Goal: Transaction & Acquisition: Purchase product/service

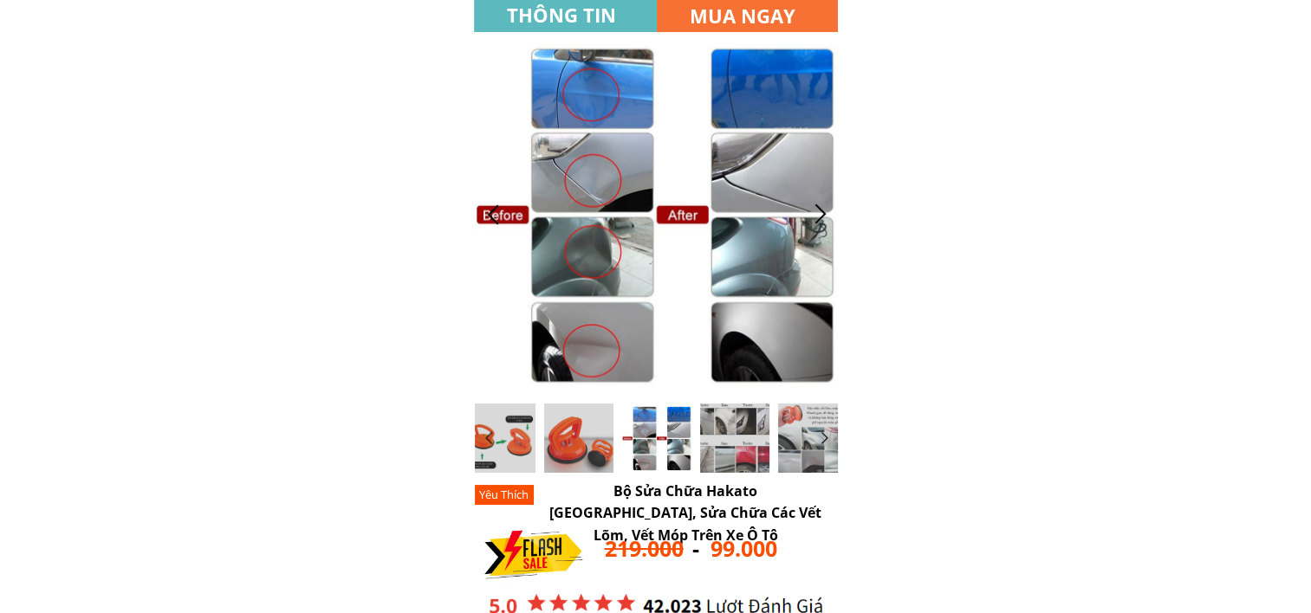
click at [496, 213] on div at bounding box center [493, 214] width 29 height 29
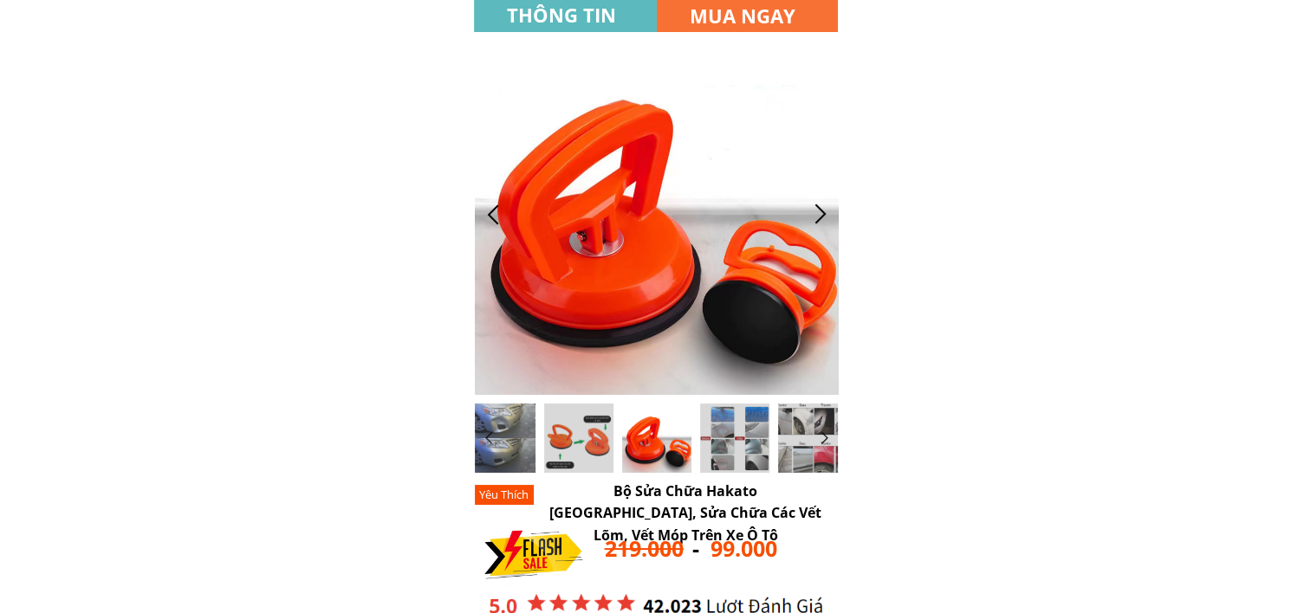
click at [496, 213] on div at bounding box center [493, 214] width 29 height 29
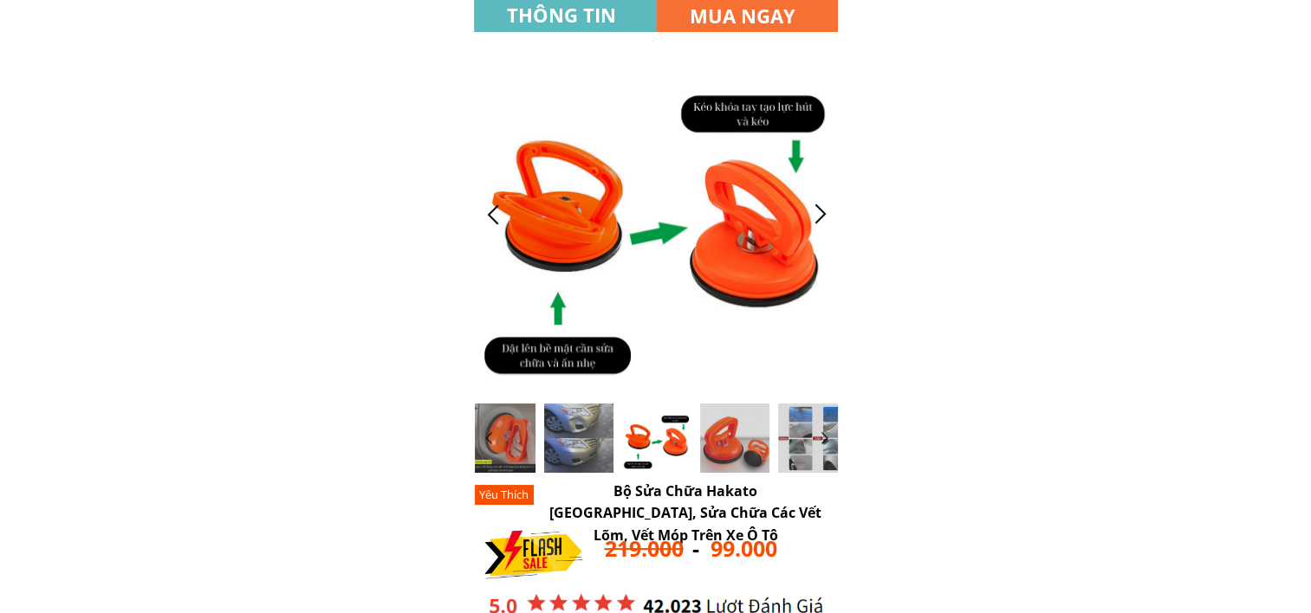
click at [492, 216] on div at bounding box center [493, 214] width 29 height 29
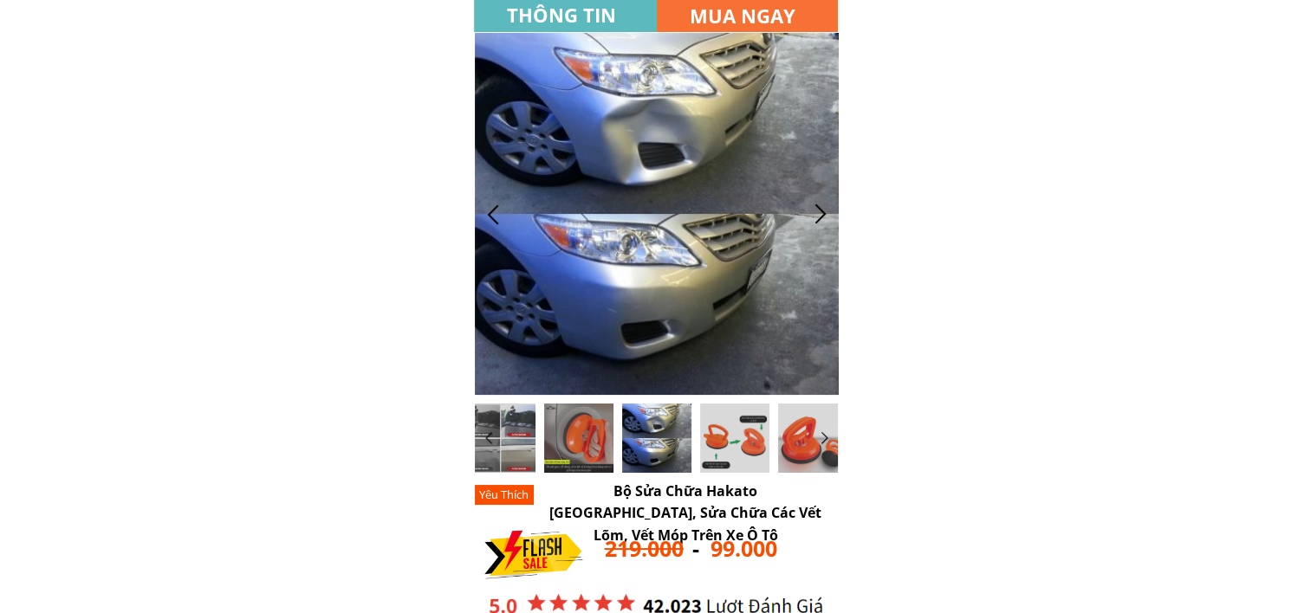
click at [499, 222] on div at bounding box center [493, 214] width 29 height 29
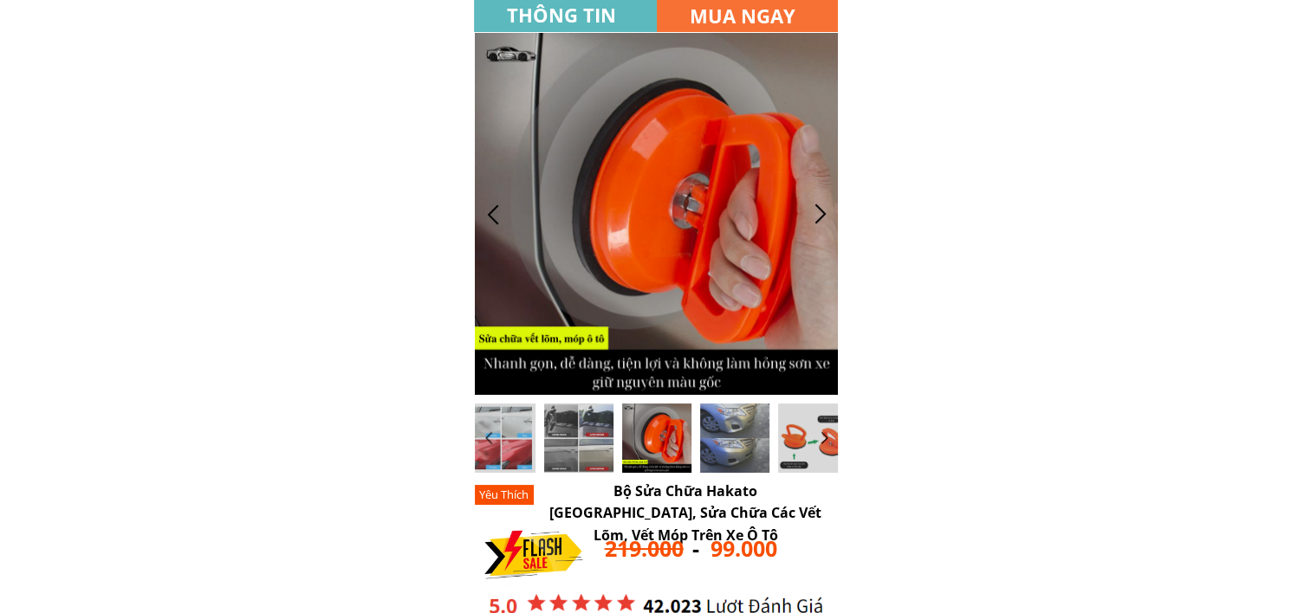
click at [495, 222] on div at bounding box center [493, 214] width 29 height 29
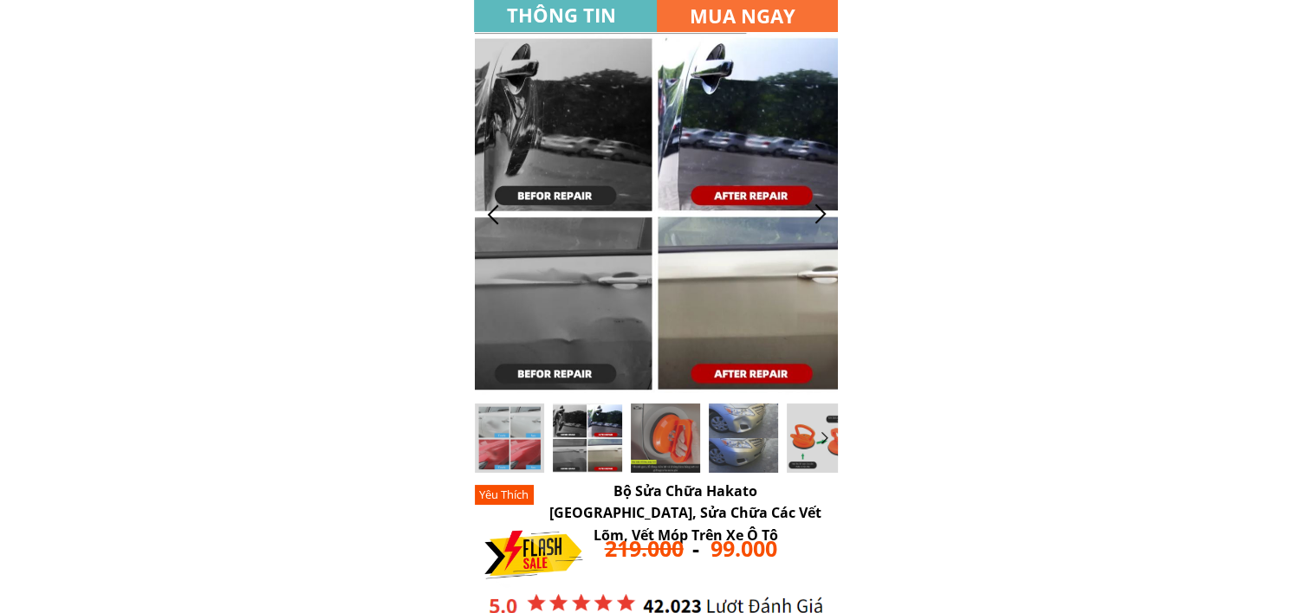
click at [825, 217] on div at bounding box center [820, 214] width 29 height 29
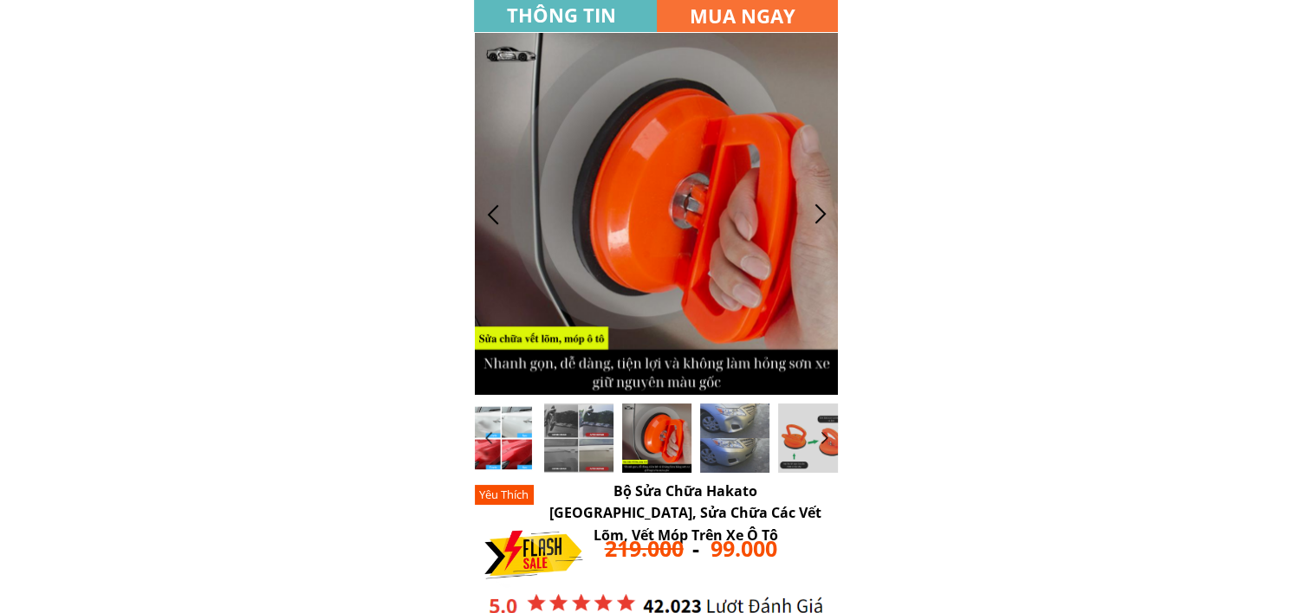
click at [503, 447] on div at bounding box center [500, 438] width 69 height 69
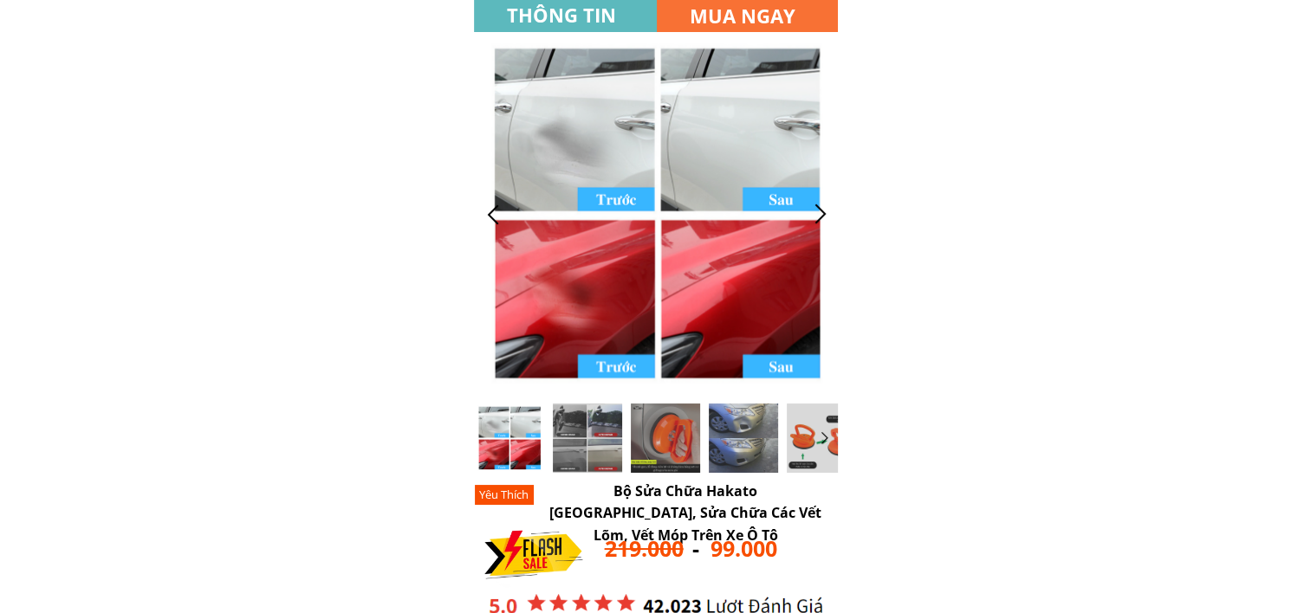
click at [693, 263] on div at bounding box center [657, 214] width 364 height 362
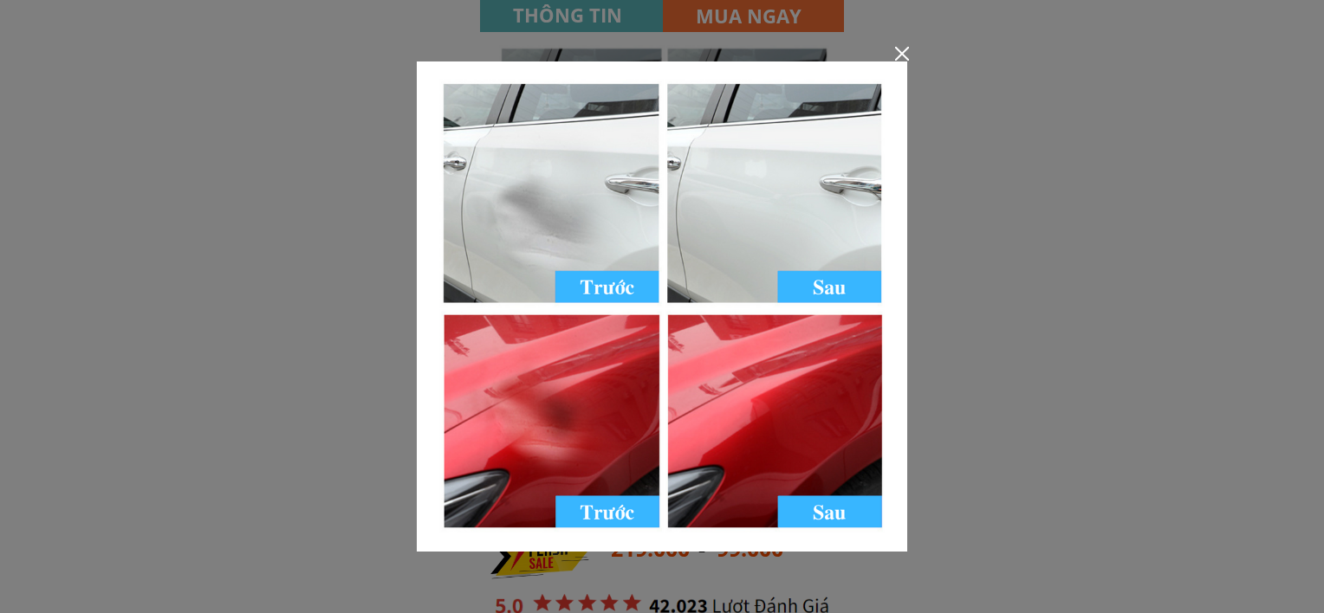
click at [903, 45] on div at bounding box center [662, 306] width 1324 height 613
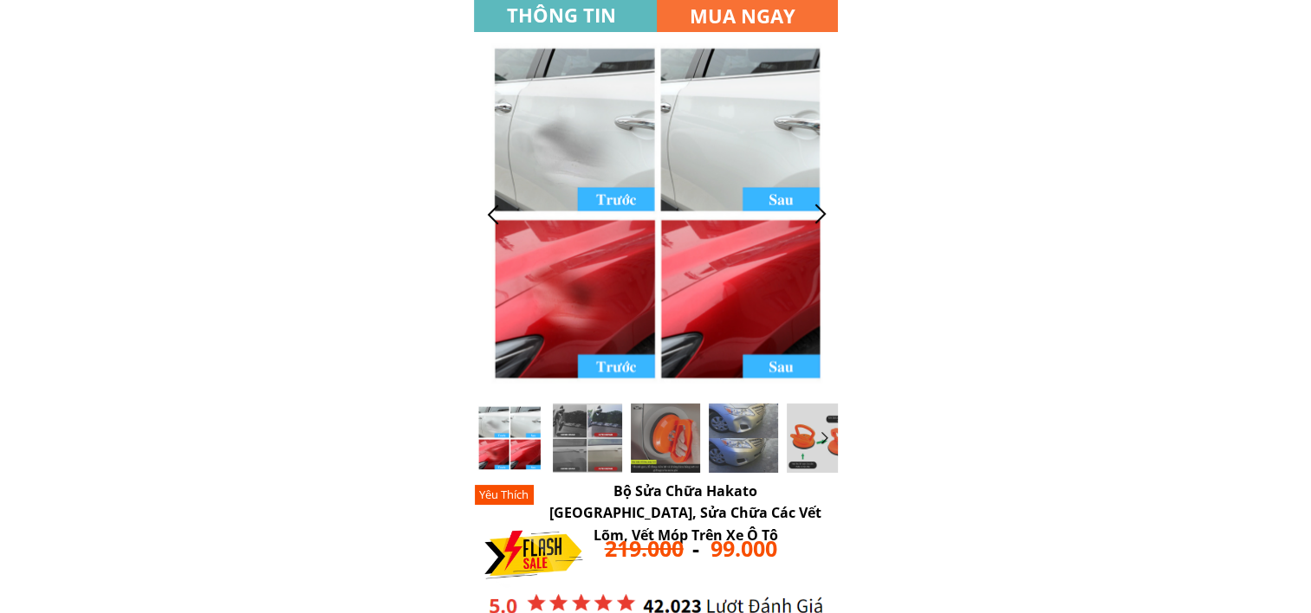
click at [818, 200] on div at bounding box center [820, 214] width 29 height 29
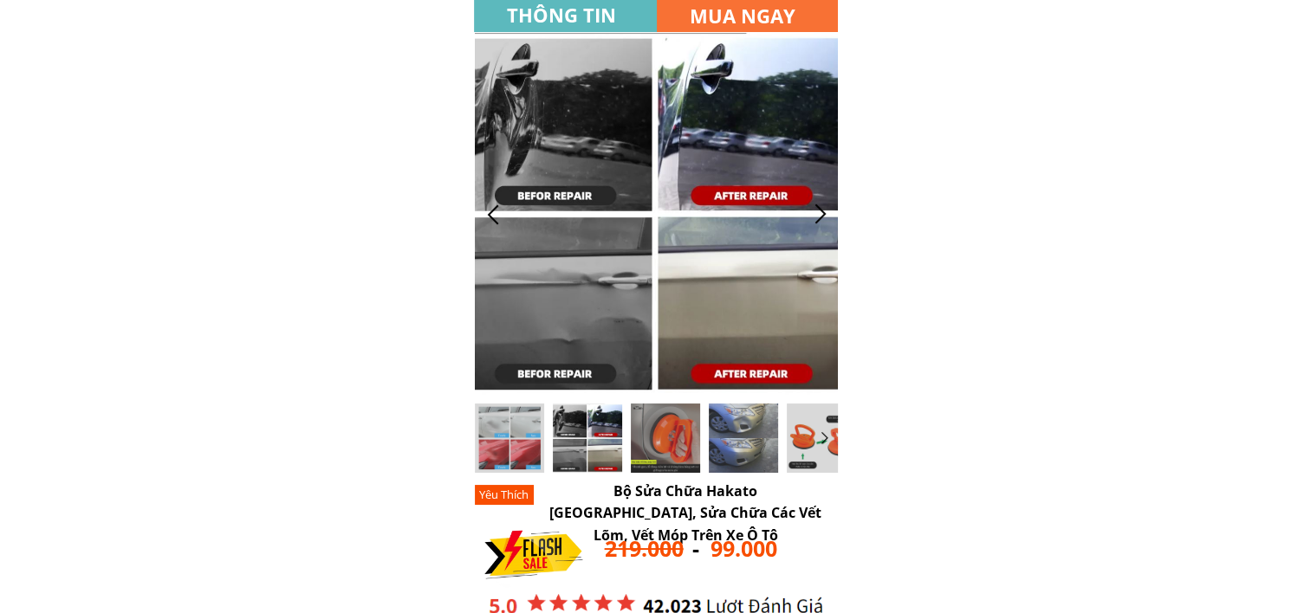
click at [814, 210] on div at bounding box center [820, 214] width 29 height 29
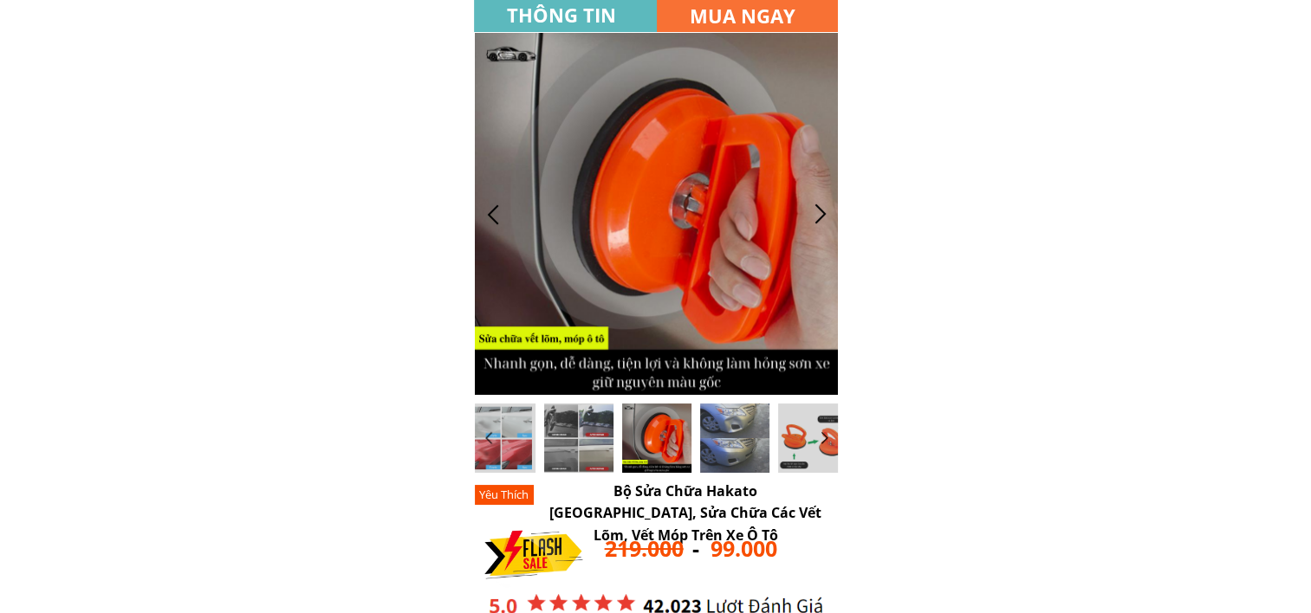
click at [707, 223] on div at bounding box center [657, 214] width 364 height 362
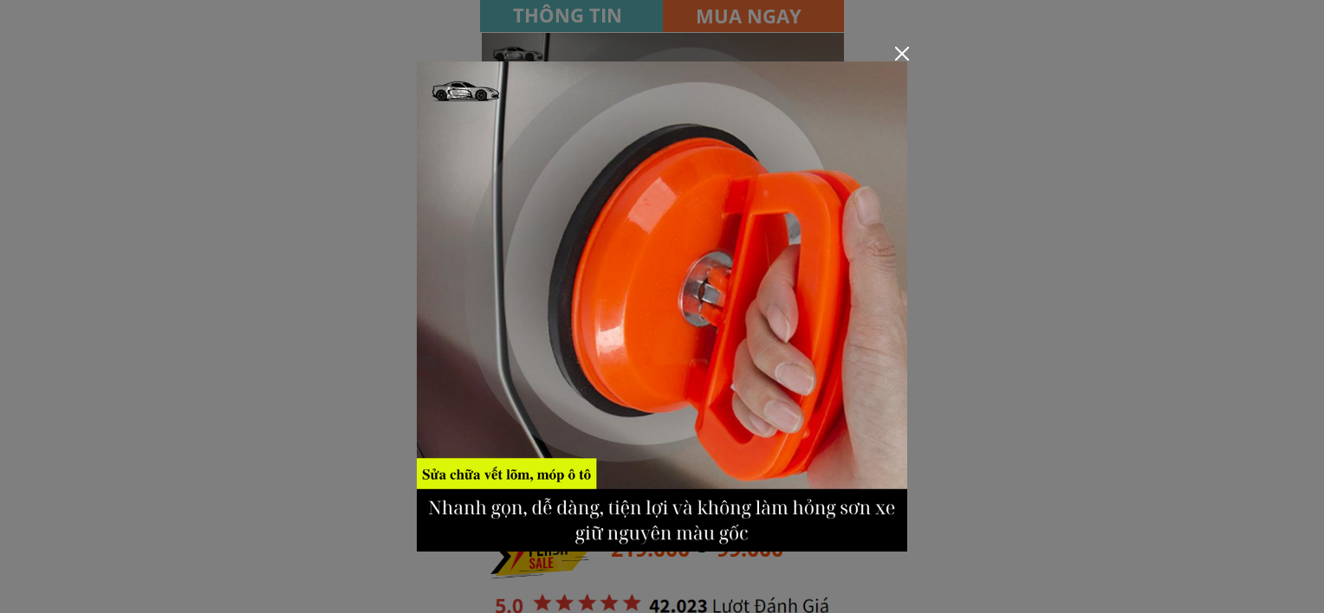
click at [912, 62] on div at bounding box center [662, 306] width 1324 height 613
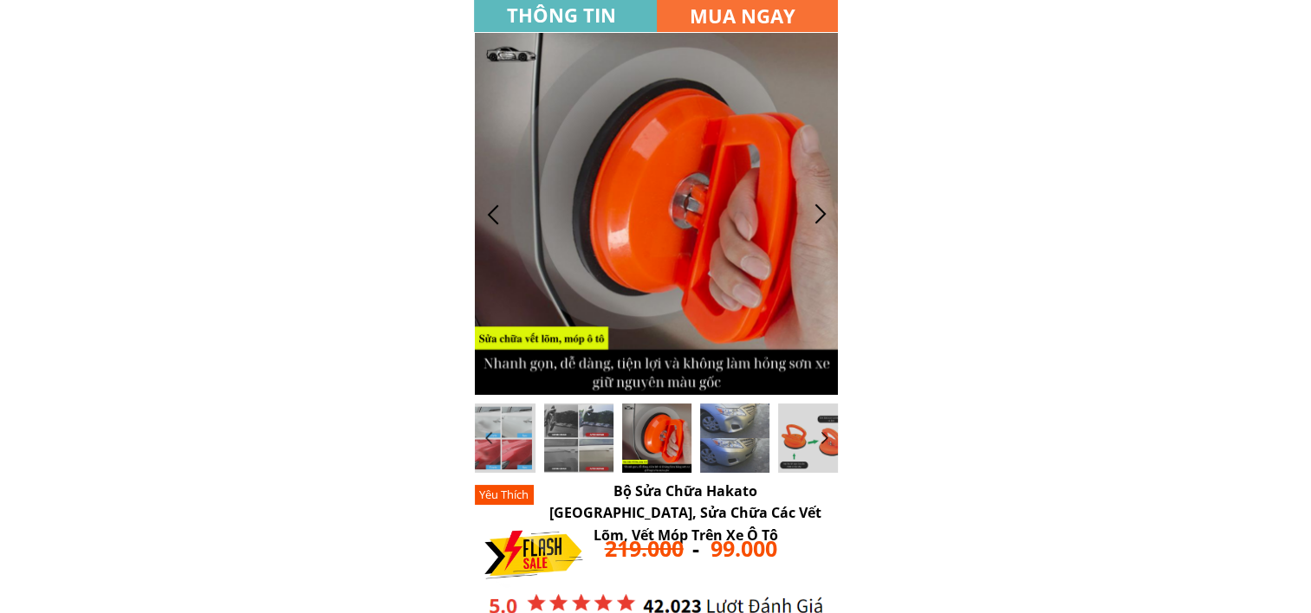
click at [814, 211] on div at bounding box center [820, 214] width 29 height 29
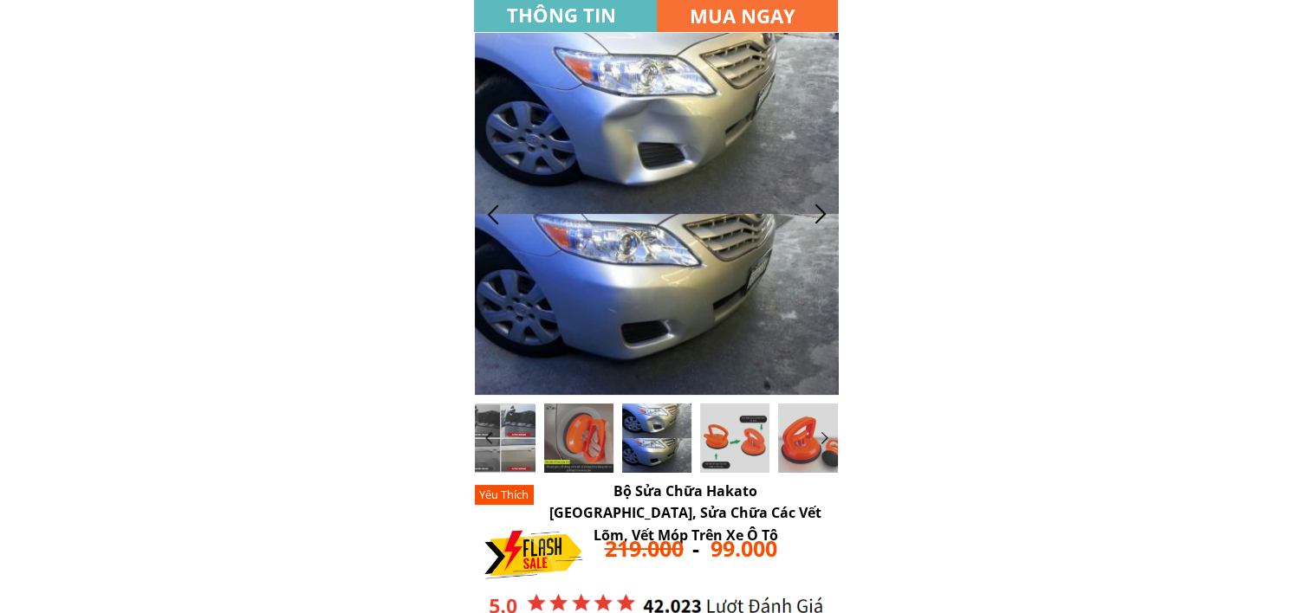
click at [814, 211] on div at bounding box center [820, 214] width 29 height 29
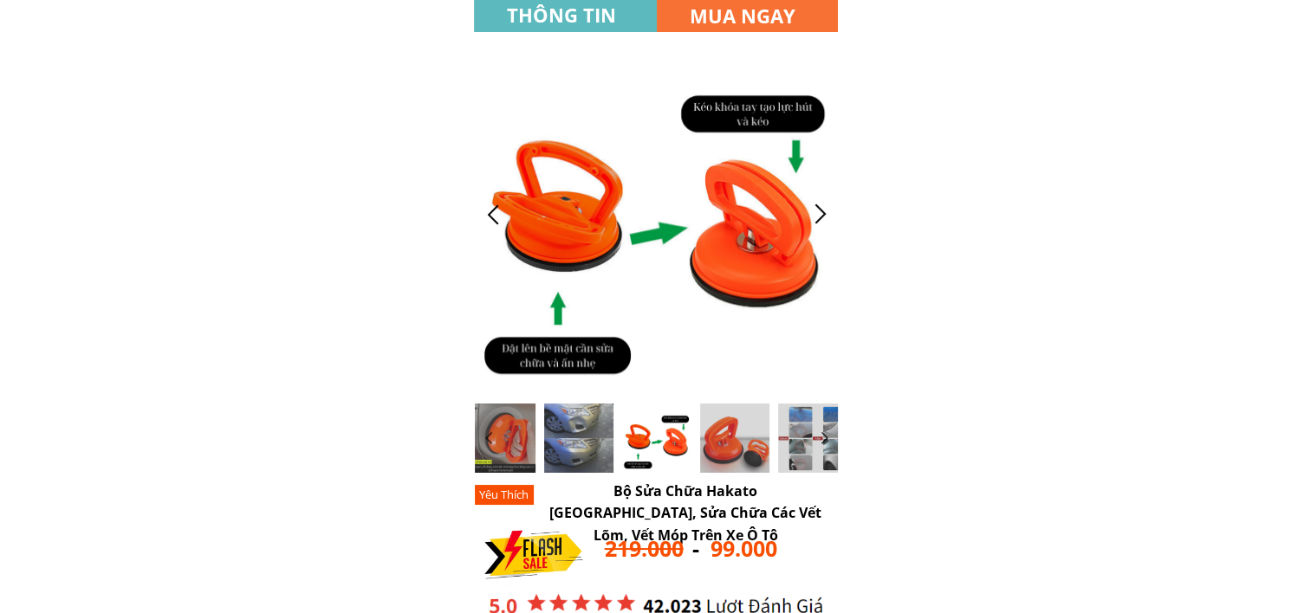
click at [738, 211] on div at bounding box center [657, 214] width 364 height 362
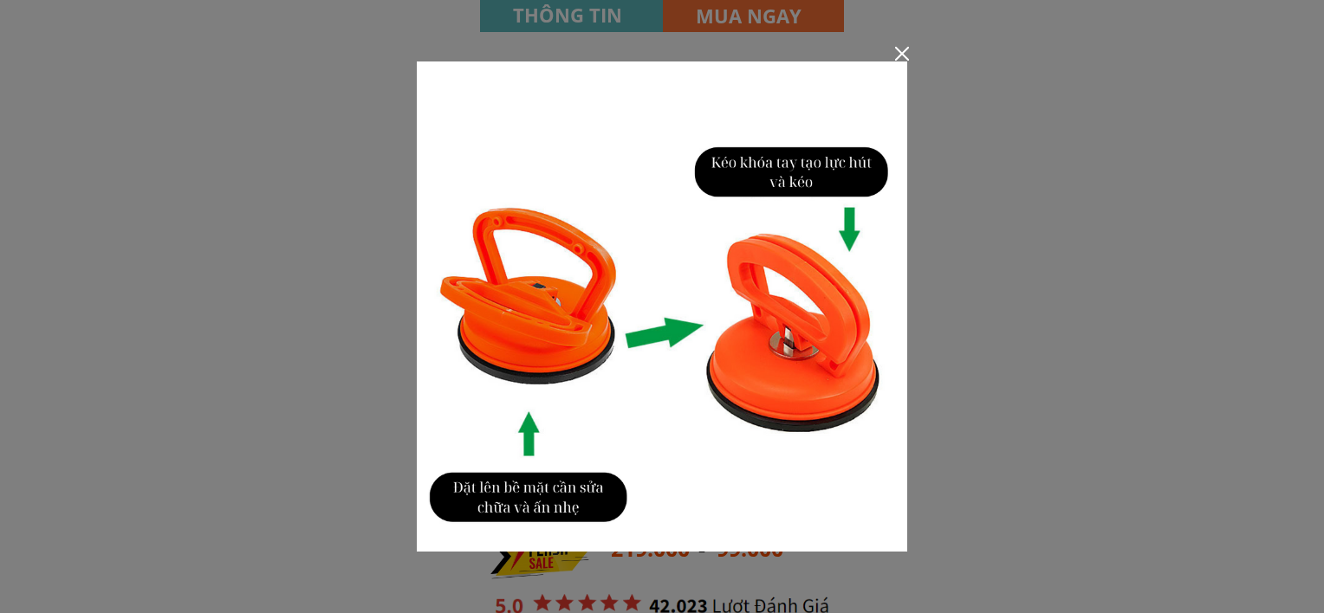
click at [904, 53] on div at bounding box center [902, 54] width 14 height 14
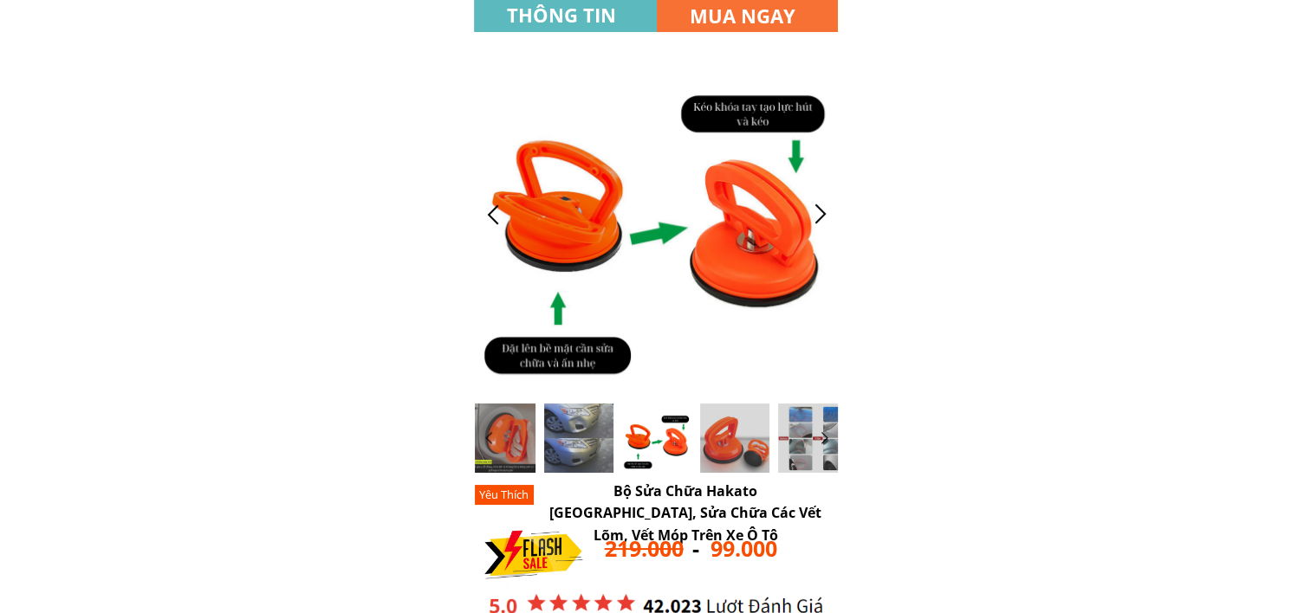
click at [818, 214] on div at bounding box center [820, 214] width 29 height 29
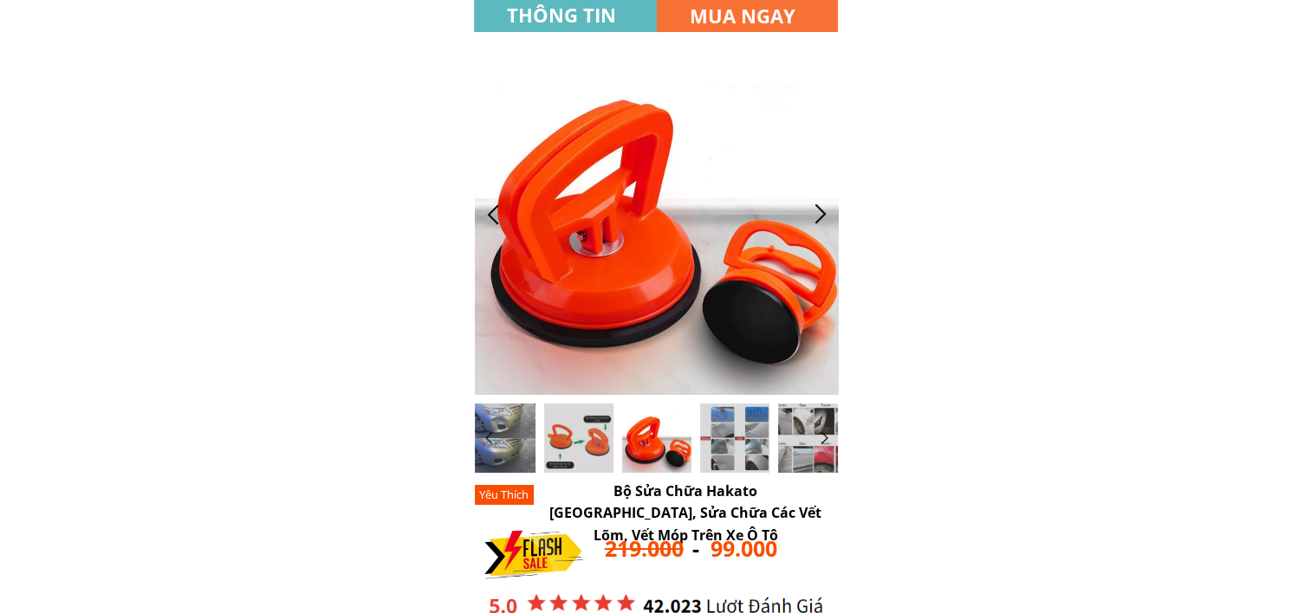
click at [818, 215] on div at bounding box center [820, 214] width 29 height 29
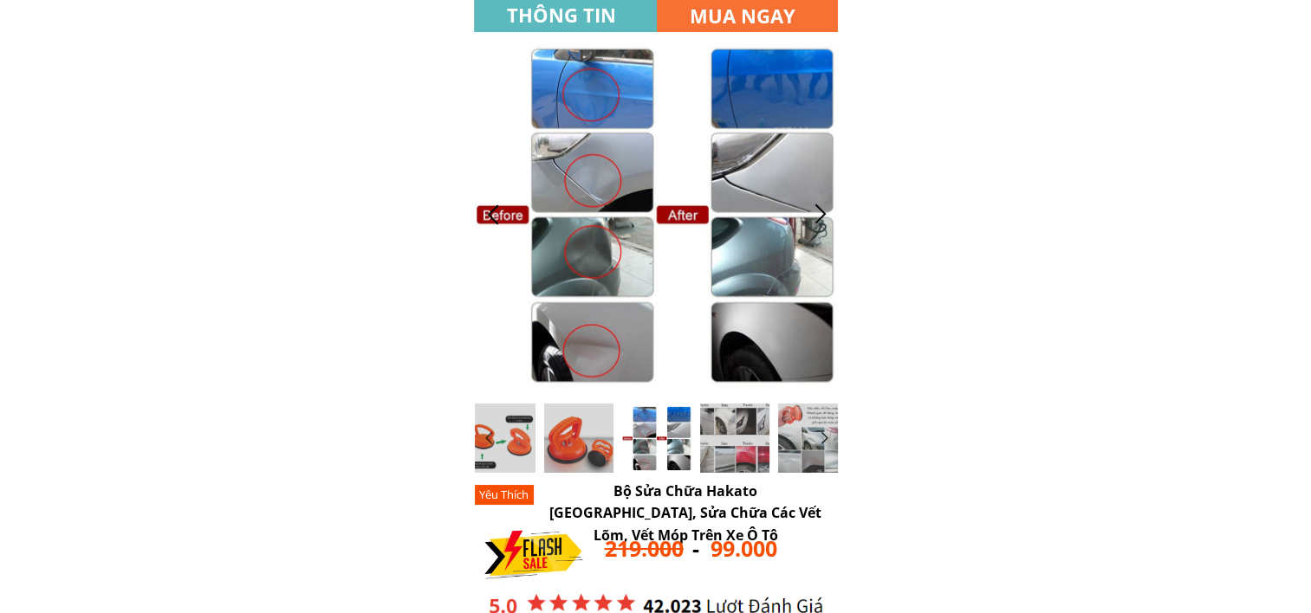
click at [818, 215] on div at bounding box center [820, 214] width 29 height 29
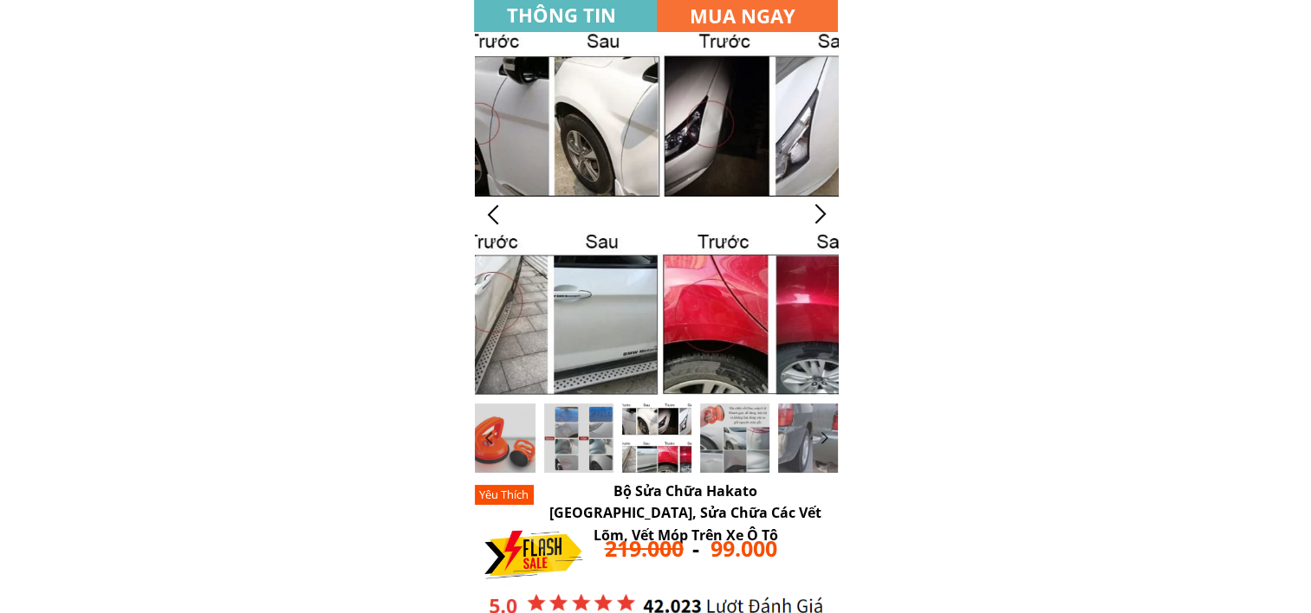
click at [818, 215] on div at bounding box center [820, 214] width 29 height 29
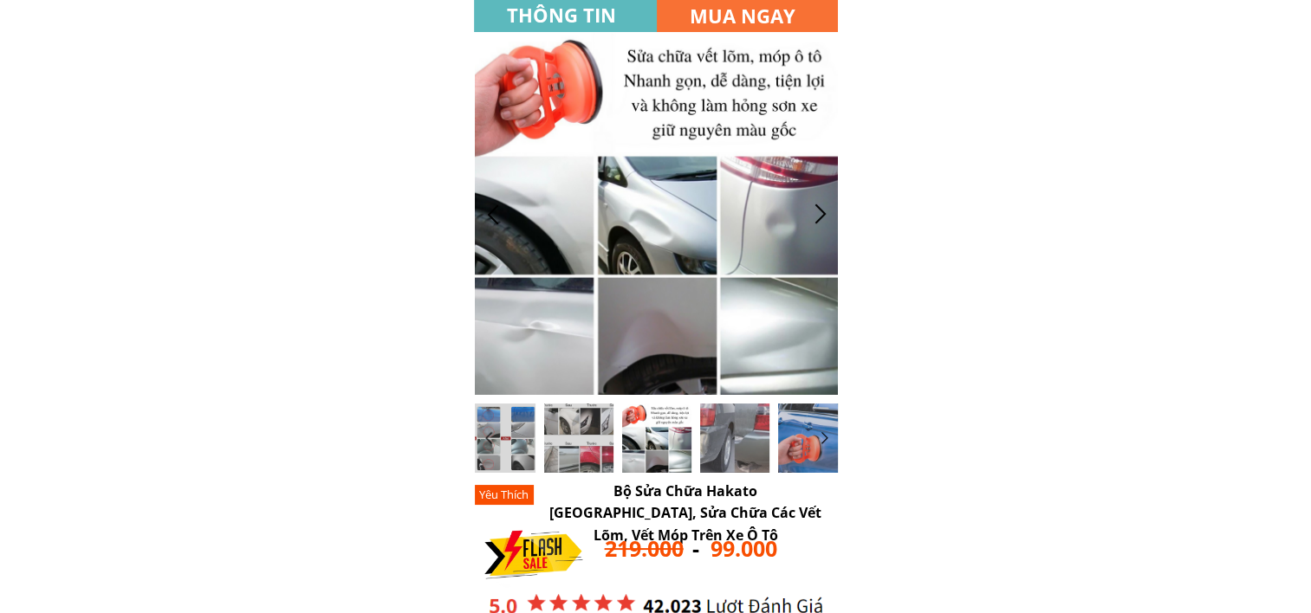
click at [707, 160] on div at bounding box center [657, 214] width 364 height 362
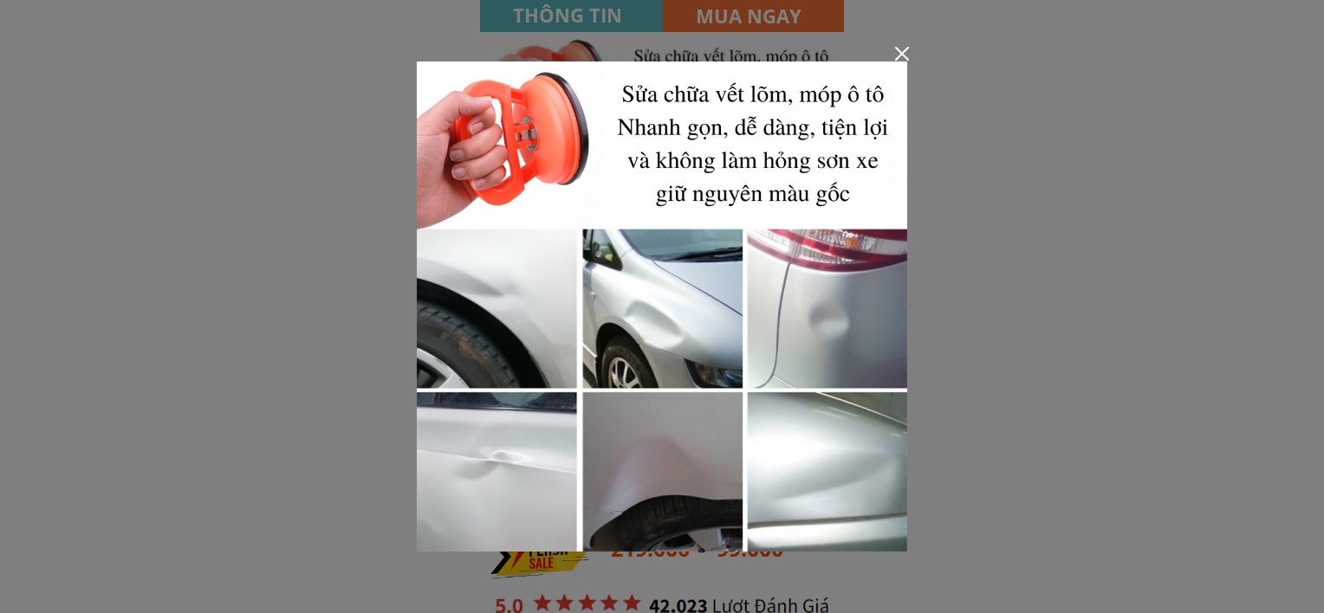
click at [896, 59] on div at bounding box center [662, 306] width 1324 height 613
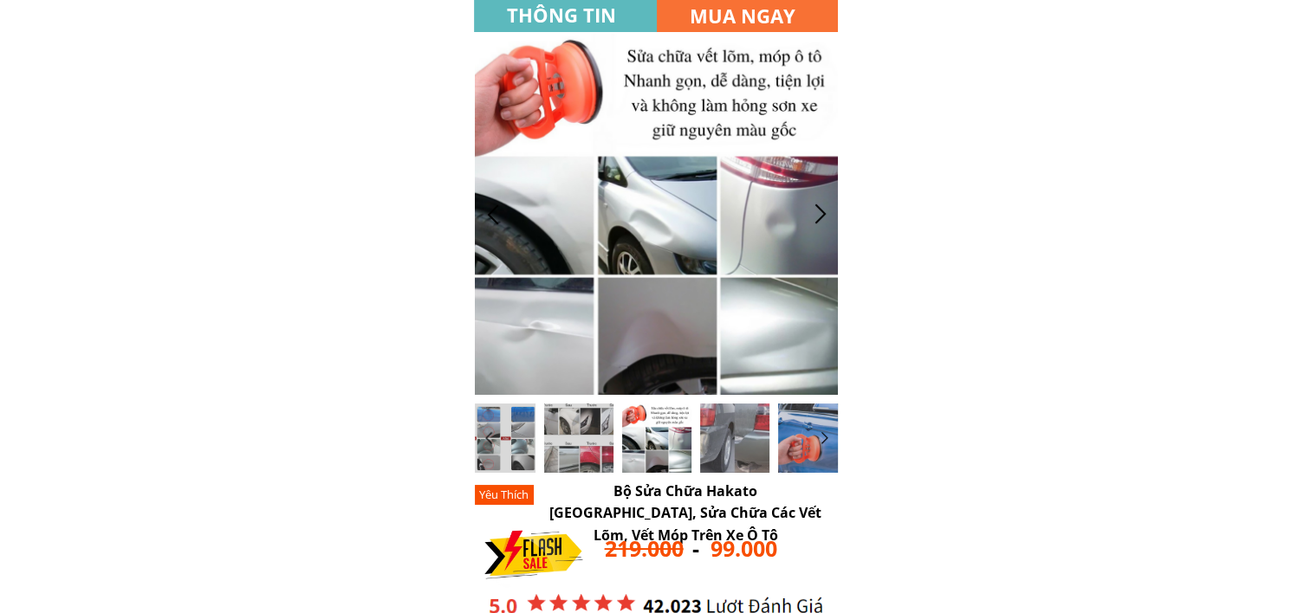
click at [822, 223] on div at bounding box center [820, 214] width 29 height 29
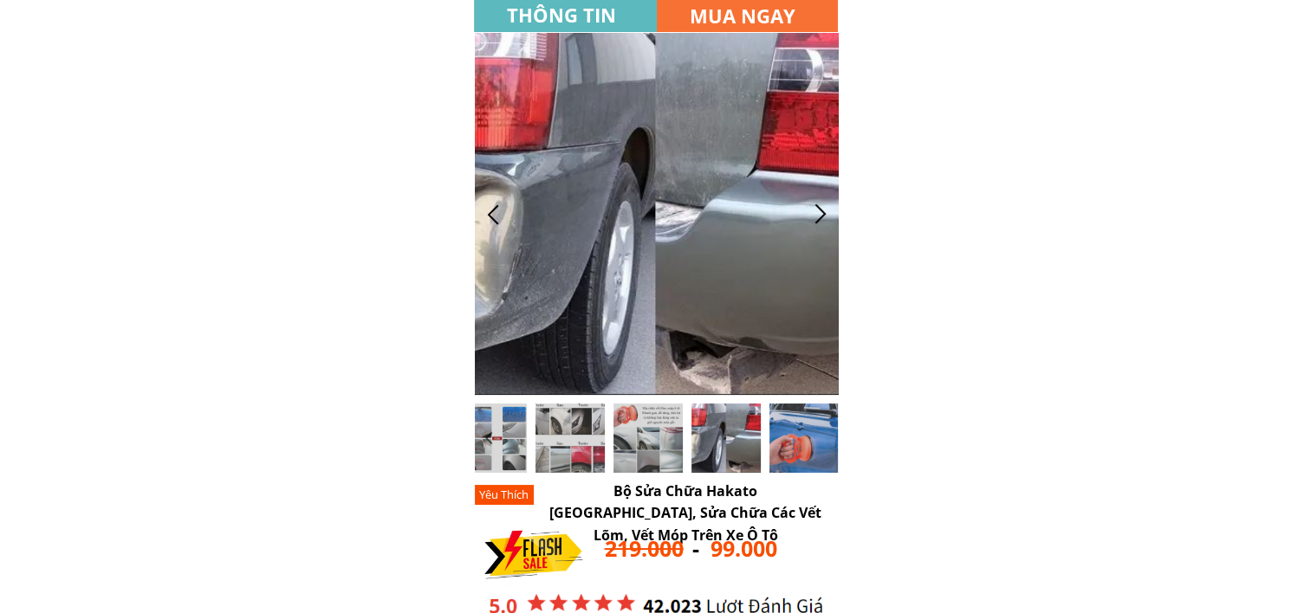
click at [822, 222] on div at bounding box center [820, 214] width 29 height 29
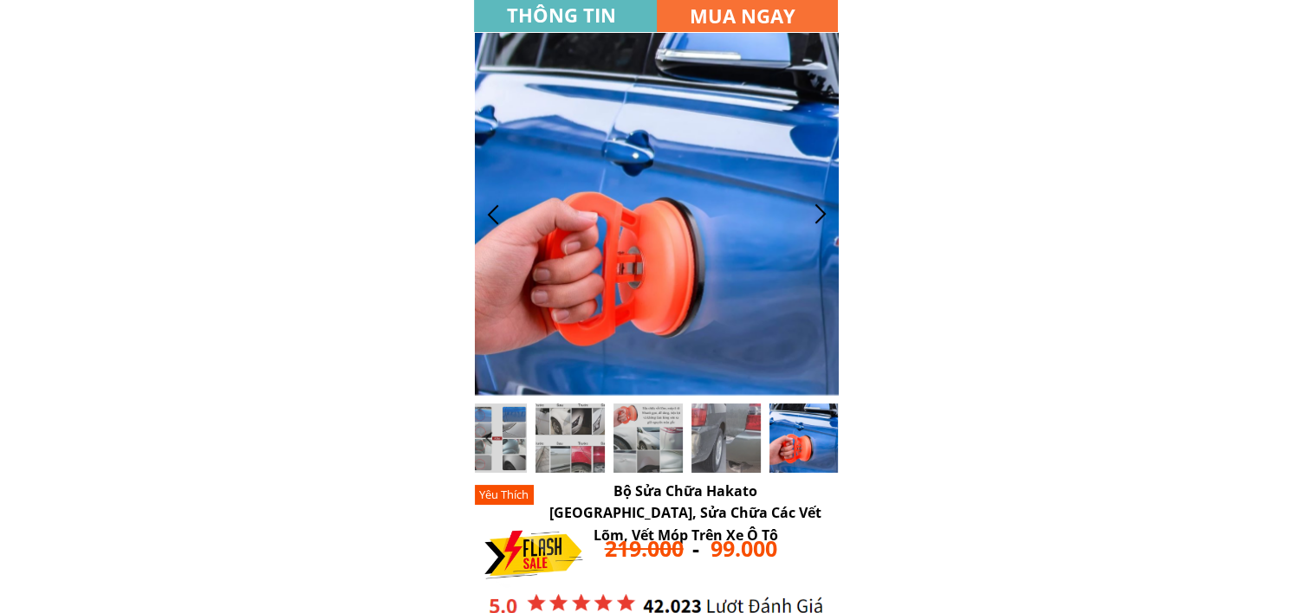
click at [708, 222] on div at bounding box center [657, 214] width 364 height 362
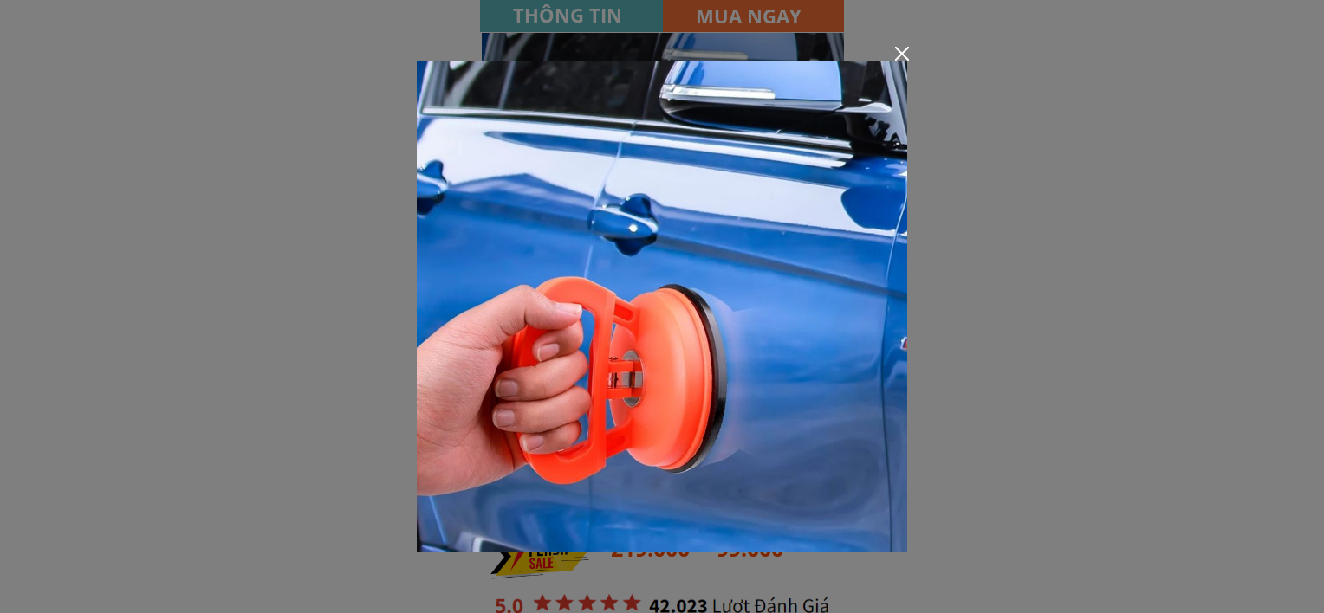
click at [895, 58] on div at bounding box center [902, 54] width 14 height 14
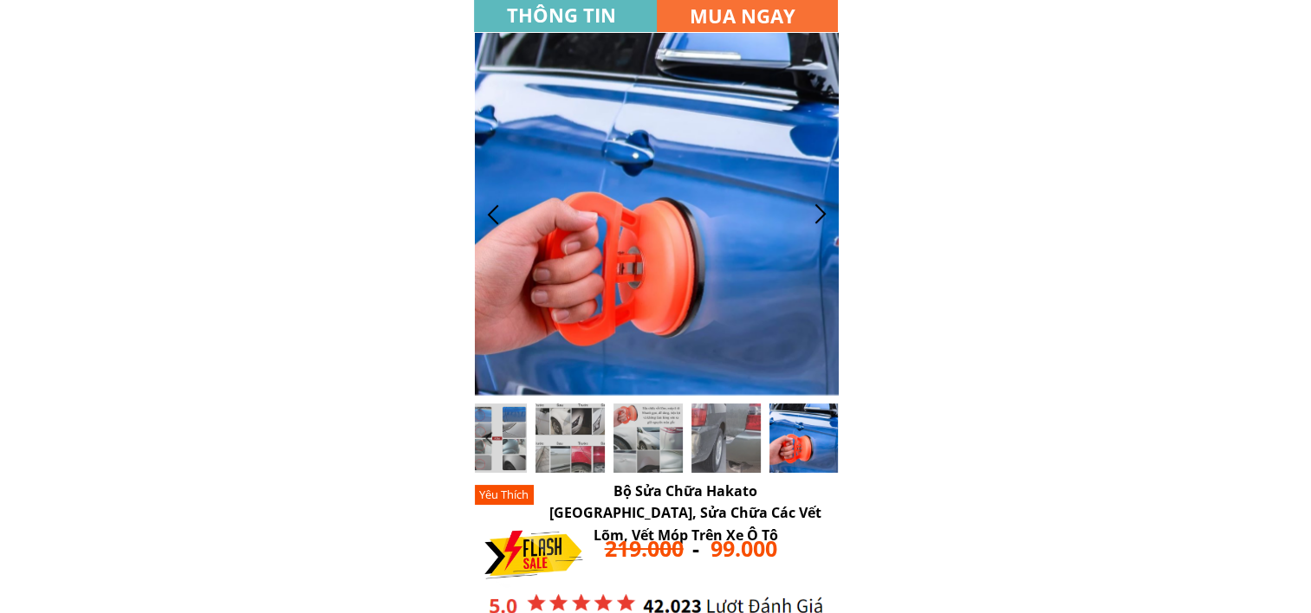
click at [821, 211] on div at bounding box center [820, 214] width 29 height 29
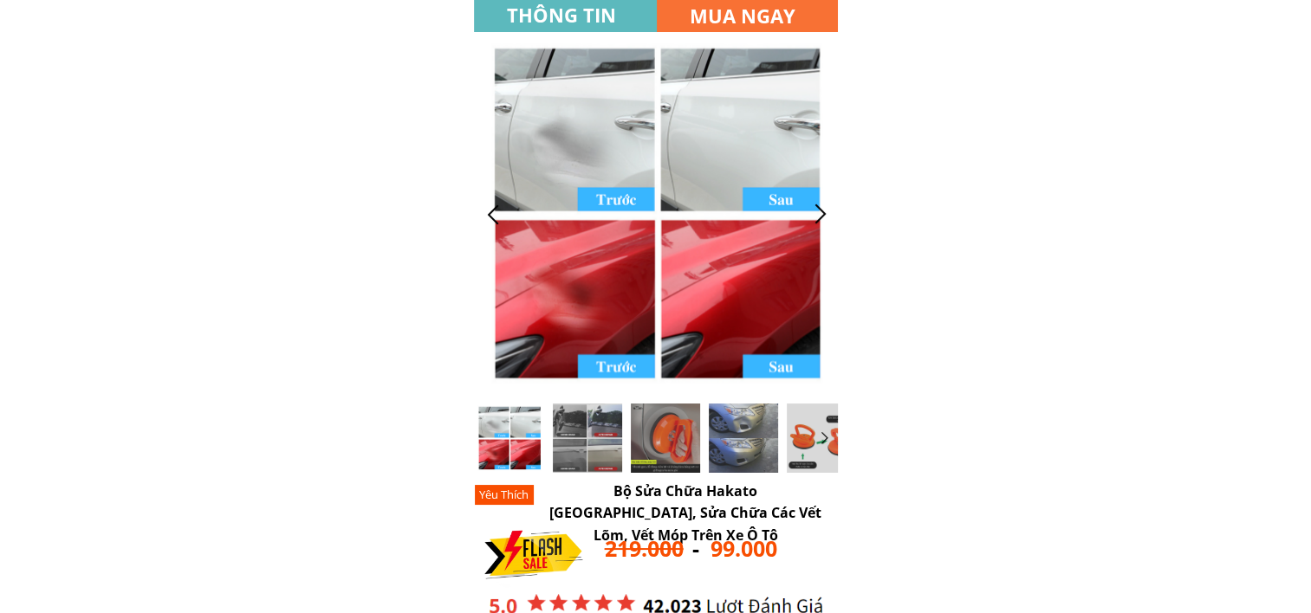
click at [814, 211] on div at bounding box center [820, 214] width 29 height 29
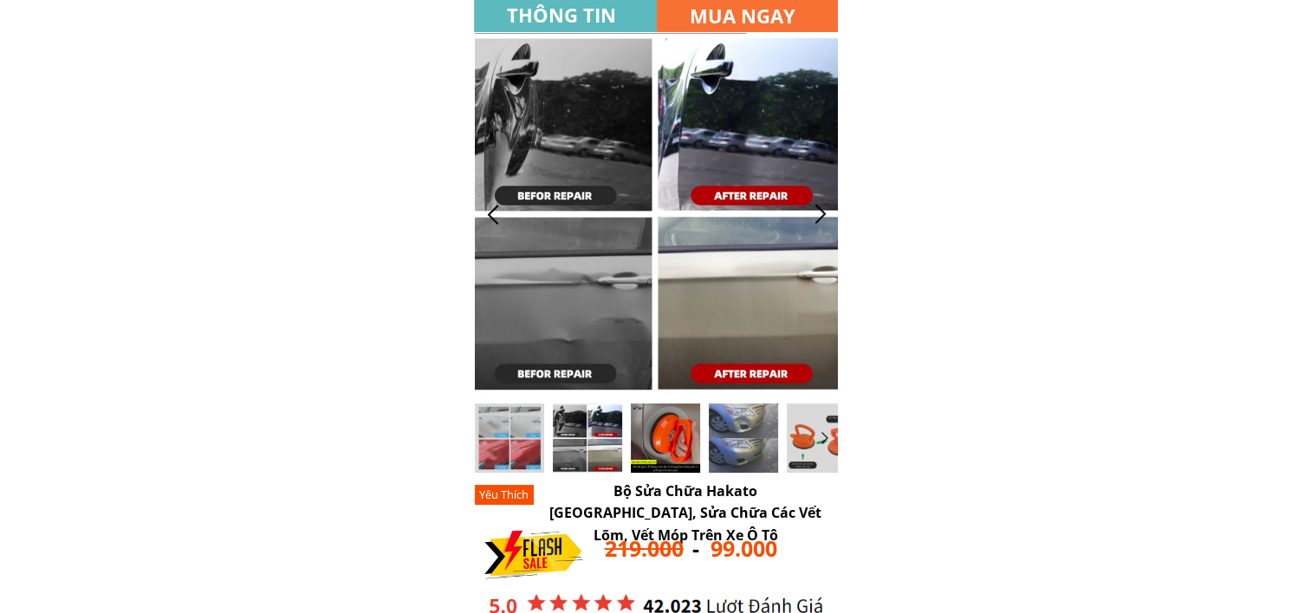
click at [670, 421] on div at bounding box center [665, 438] width 69 height 69
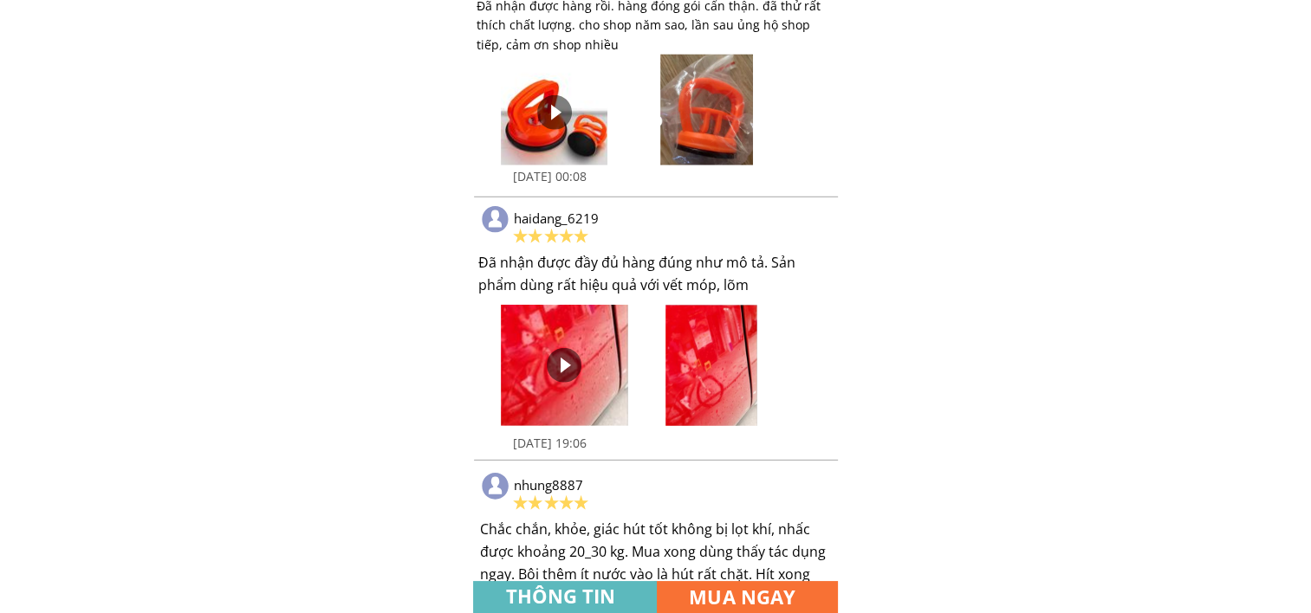
scroll to position [4941, 0]
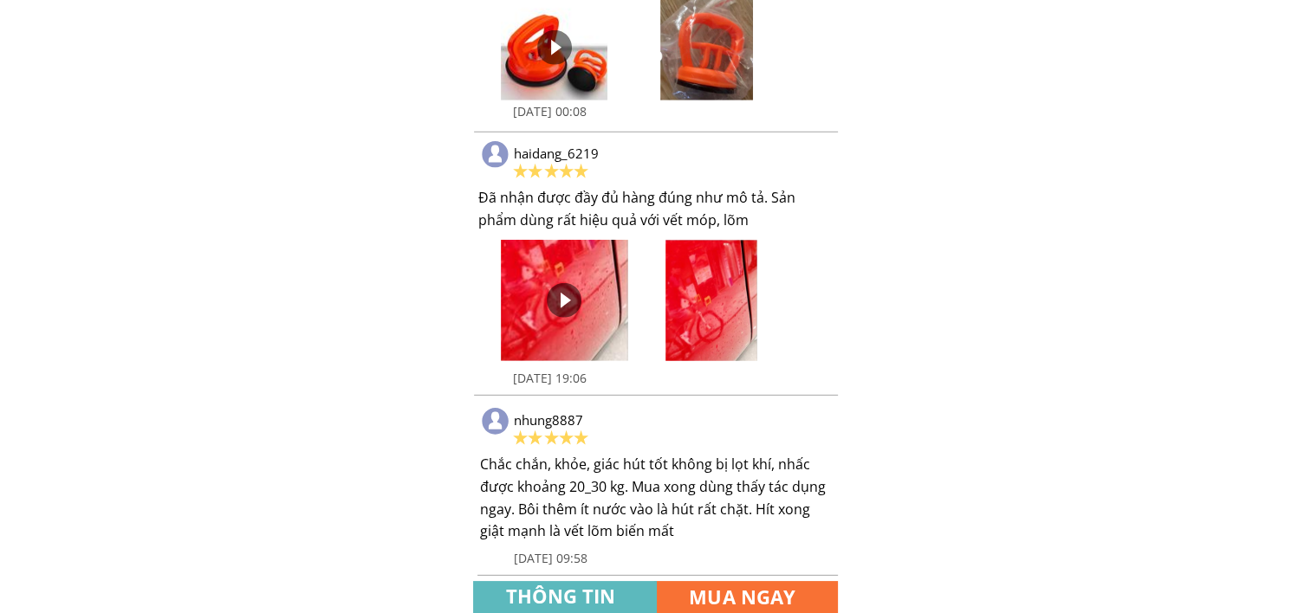
click at [734, 52] on div at bounding box center [706, 45] width 92 height 111
click at [725, 58] on div at bounding box center [706, 45] width 92 height 111
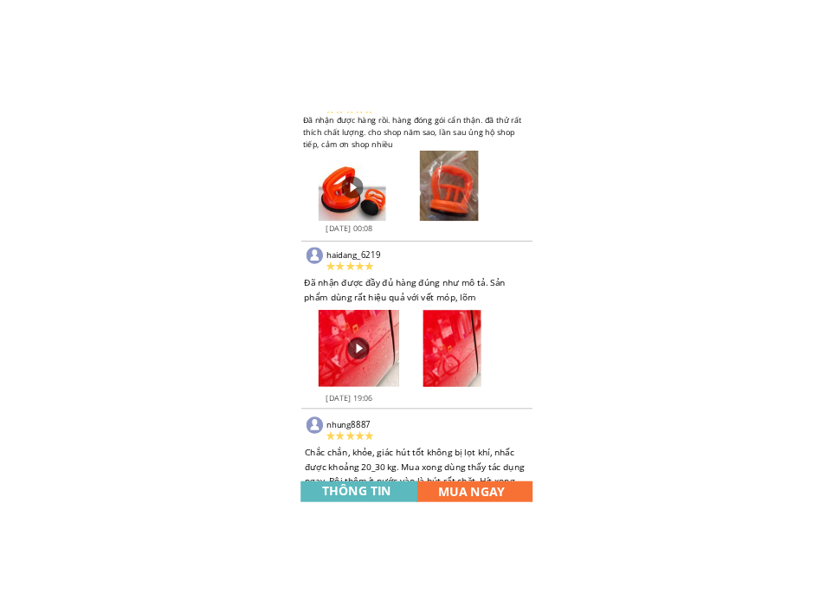
scroll to position [4710, 0]
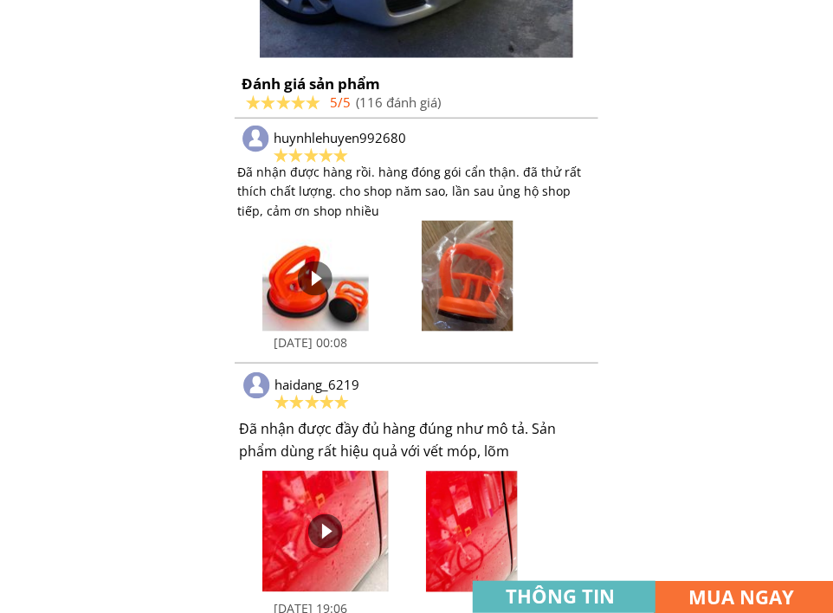
click at [475, 278] on div at bounding box center [468, 276] width 92 height 111
drag, startPoint x: 475, startPoint y: 278, endPoint x: 444, endPoint y: 281, distance: 31.3
click at [444, 281] on div at bounding box center [468, 276] width 92 height 111
click at [478, 263] on div at bounding box center [468, 276] width 92 height 111
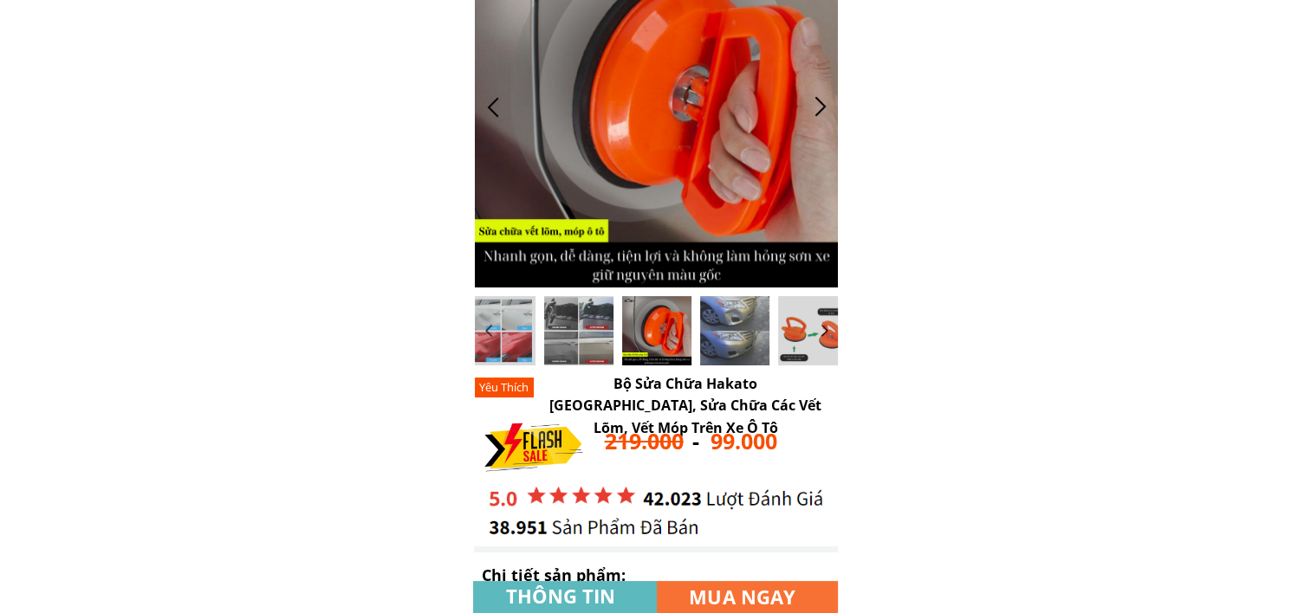
scroll to position [115, 0]
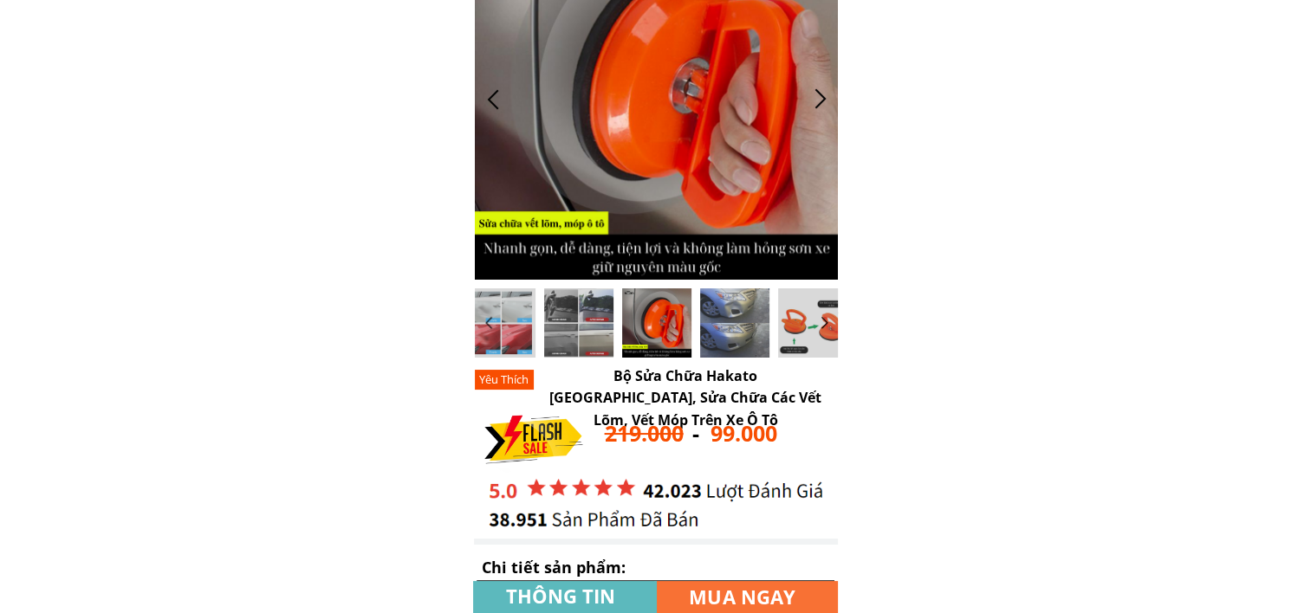
click at [762, 379] on h3 "Bộ Sửa Chữa Hakato [GEOGRAPHIC_DATA], Sửa Chữa Các Vết Lõm, Vết Móp Trên Xe Ô Tô" at bounding box center [685, 399] width 290 height 67
drag, startPoint x: 657, startPoint y: 399, endPoint x: 818, endPoint y: 402, distance: 161.2
click at [818, 402] on h3 "Bộ Sửa Chữa Hakato [GEOGRAPHIC_DATA], Sửa Chữa Các Vết Lõm, Vết Móp Trên Xe Ô Tô" at bounding box center [685, 399] width 290 height 67
click at [720, 402] on h3 "Bộ Sửa Chữa Hakato [GEOGRAPHIC_DATA], Sửa Chữa Các Vết Lõm, Vết Móp Trên Xe Ô Tô" at bounding box center [685, 399] width 290 height 67
drag, startPoint x: 662, startPoint y: 398, endPoint x: 717, endPoint y: 395, distance: 55.5
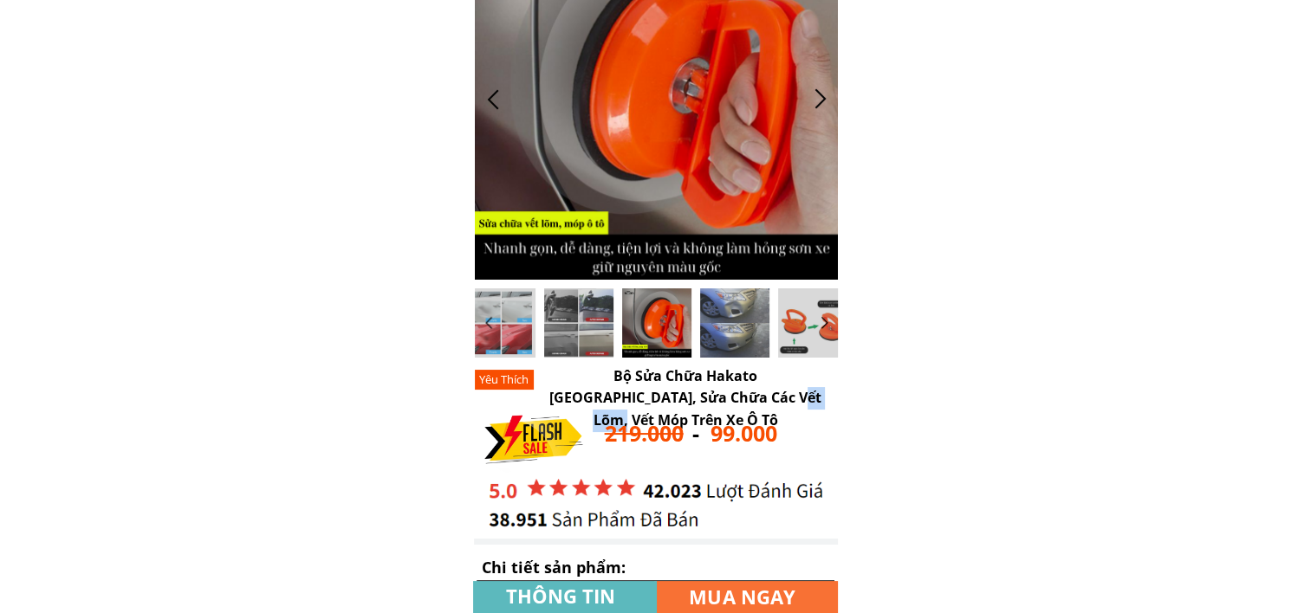
click at [717, 395] on h3 "Bộ Sửa Chữa Hakato [GEOGRAPHIC_DATA], Sửa Chữa Các Vết Lõm, Vết Móp Trên Xe Ô Tô" at bounding box center [685, 399] width 290 height 67
drag, startPoint x: 717, startPoint y: 395, endPoint x: 679, endPoint y: 395, distance: 38.1
click at [683, 395] on h3 "Bộ Sửa Chữa Hakato [GEOGRAPHIC_DATA], Sửa Chữa Các Vết Lõm, Vết Móp Trên Xe Ô Tô" at bounding box center [685, 399] width 290 height 67
click at [655, 399] on h3 "Bộ Sửa Chữa Hakato [GEOGRAPHIC_DATA], Sửa Chữa Các Vết Lõm, Vết Móp Trên Xe Ô Tô" at bounding box center [685, 399] width 290 height 67
drag, startPoint x: 680, startPoint y: 399, endPoint x: 709, endPoint y: 402, distance: 28.7
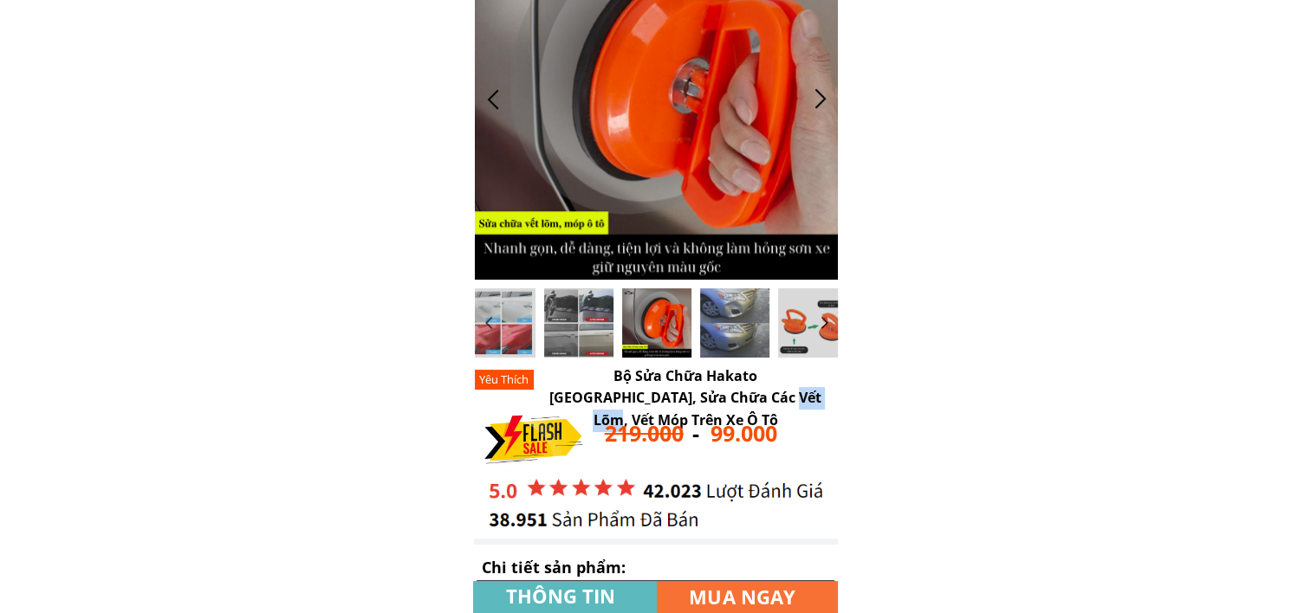
click at [709, 402] on h3 "Bộ Sửa Chữa Hakato [GEOGRAPHIC_DATA], Sửa Chữa Các Vết Lõm, Vết Móp Trên Xe Ô Tô" at bounding box center [685, 399] width 290 height 67
copy h3 "Vết Móp"
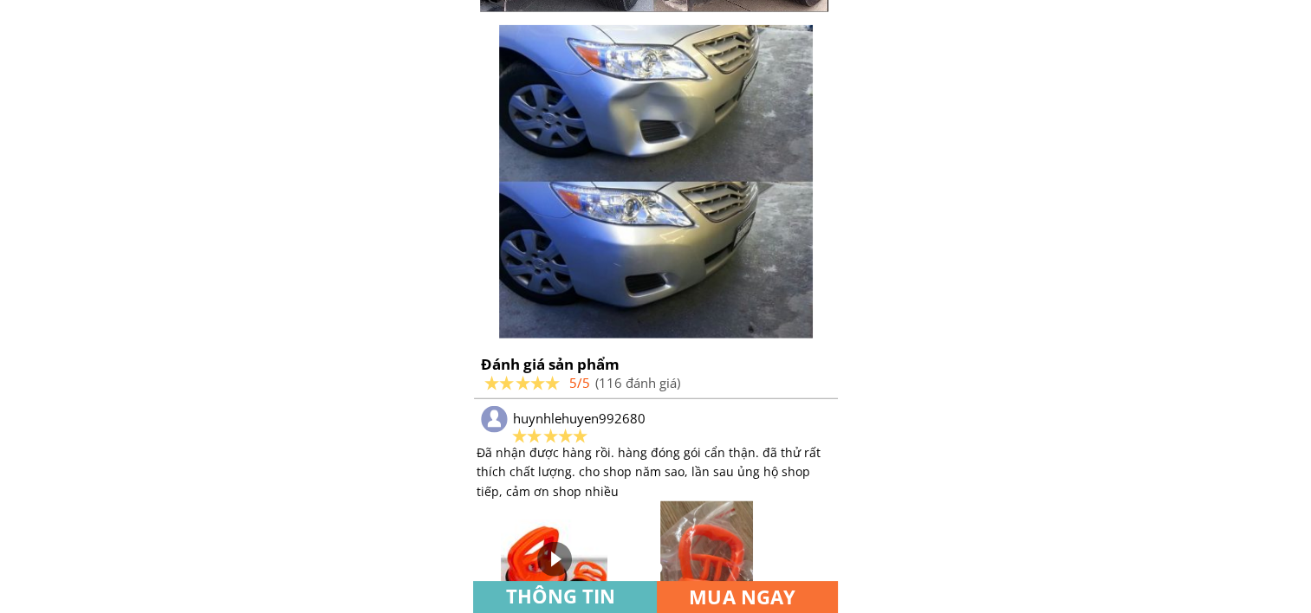
scroll to position [4505, 0]
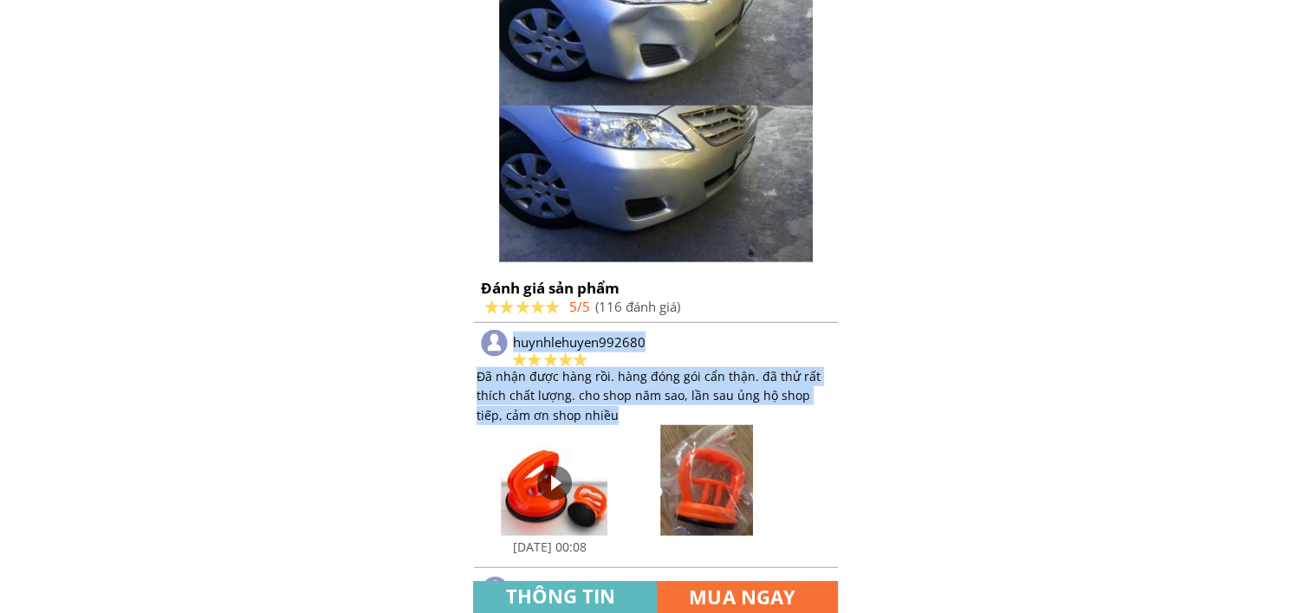
drag, startPoint x: 600, startPoint y: 422, endPoint x: 475, endPoint y: 381, distance: 131.2
click at [475, 381] on div "huynhlehuyen992680 Đã nhận được hàng rồi. hàng đóng gói cẩn thận. đã thử rất th…" at bounding box center [697, 452] width 446 height 245
drag, startPoint x: 475, startPoint y: 381, endPoint x: 507, endPoint y: 388, distance: 32.8
click at [505, 388] on div "Đã nhận được hàng rồi. hàng đóng gói cẩn thận. đã thử rất thích chất lượng. cho…" at bounding box center [656, 396] width 359 height 58
click at [563, 407] on div "Đã nhận được hàng rồi. hàng đóng gói cẩn thận. đã thử rất thích chất lượng. cho…" at bounding box center [656, 396] width 359 height 58
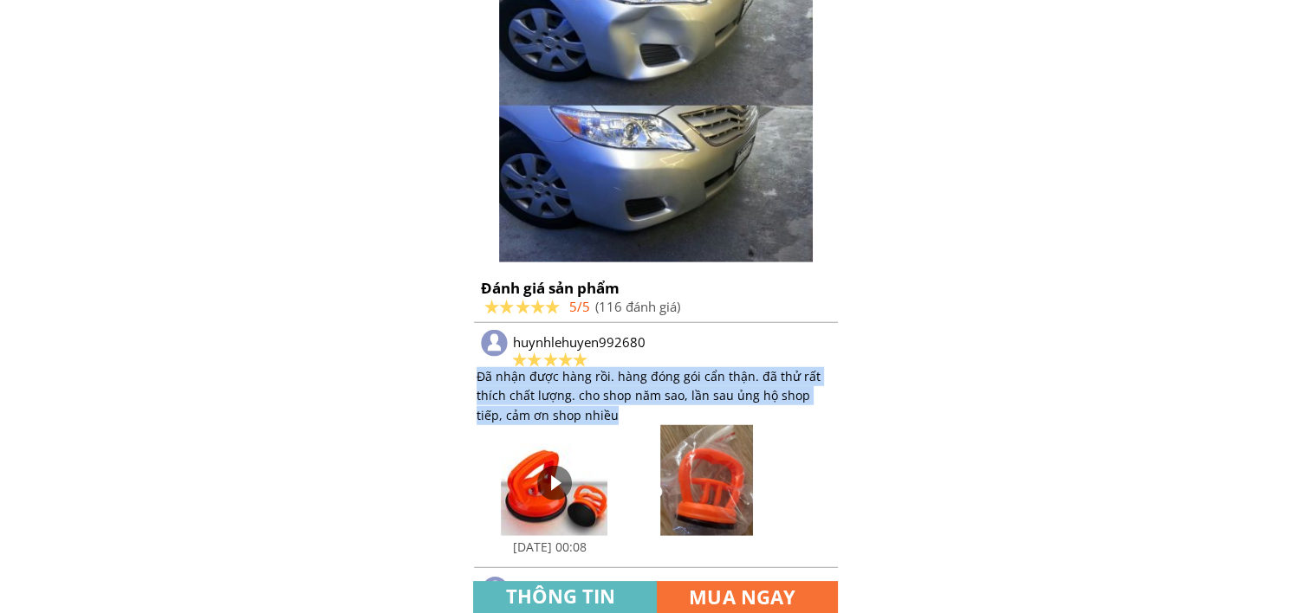
drag, startPoint x: 584, startPoint y: 419, endPoint x: 477, endPoint y: 379, distance: 114.1
click at [477, 379] on div "Đã nhận được hàng rồi. hàng đóng gói cẩn thận. đã thử rất thích chất lượng. cho…" at bounding box center [656, 396] width 359 height 58
copy div "Đã nhận được hàng rồi. hàng đóng gói cẩn thận. đã thử rất thích chất lượng. cho…"
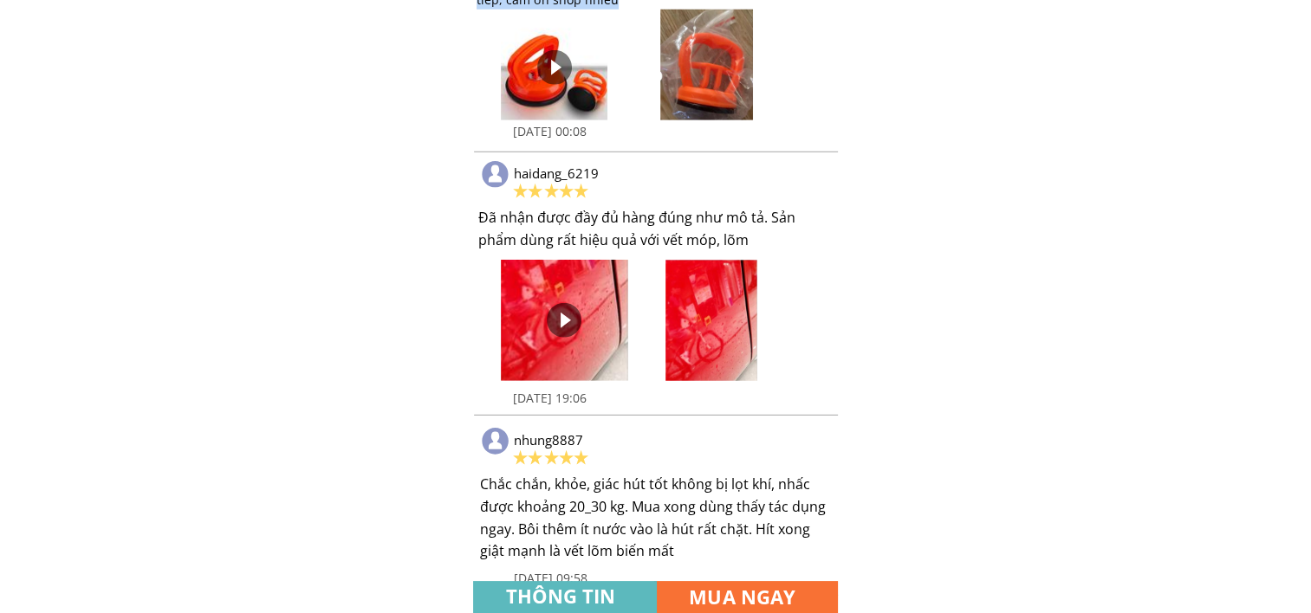
scroll to position [4967, 0]
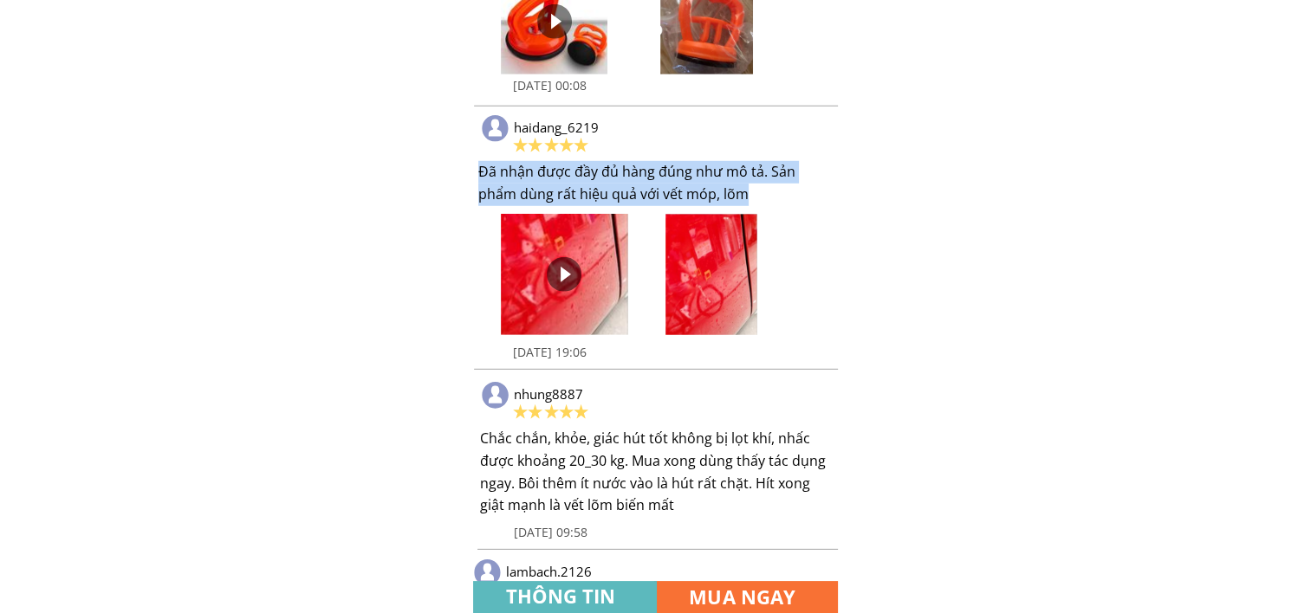
drag, startPoint x: 709, startPoint y: 191, endPoint x: 477, endPoint y: 180, distance: 231.6
click at [478, 180] on div "Đã nhận được đầy đủ hàng đúng như mô tả. Sản phẩm dùng rất hiệu quả với vết móp…" at bounding box center [655, 183] width 354 height 44
copy div "Đã nhận được đầy đủ hàng đúng như mô tả. Sản phẩm dùng rất hiệu quả với vết móp…"
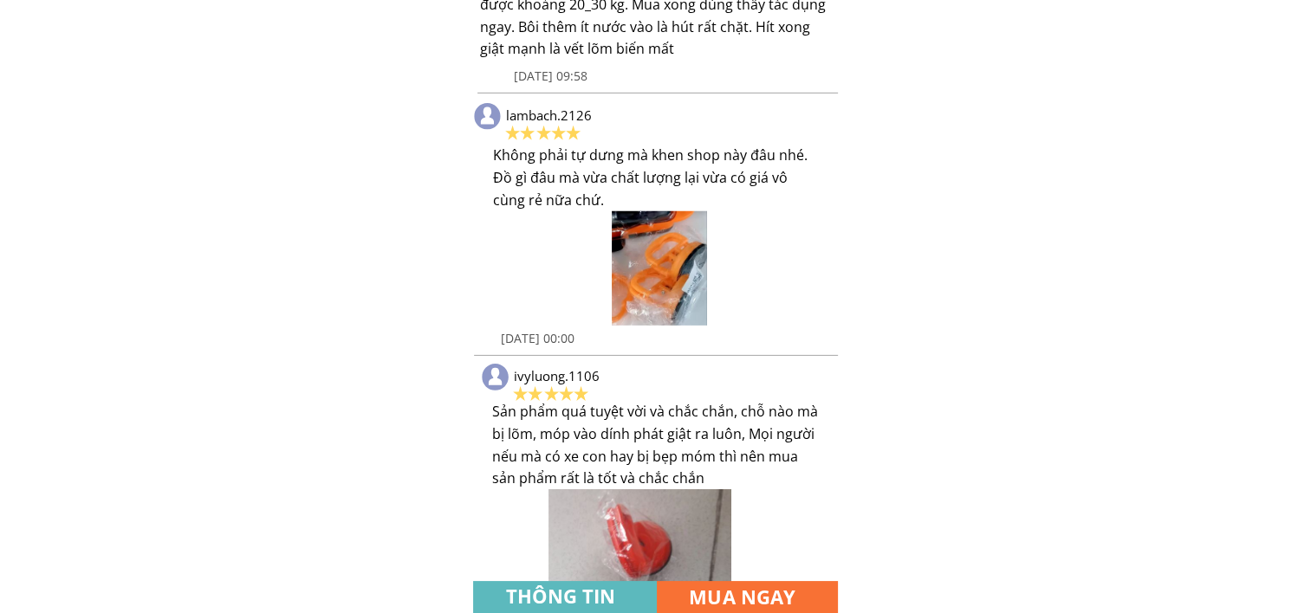
scroll to position [5429, 0]
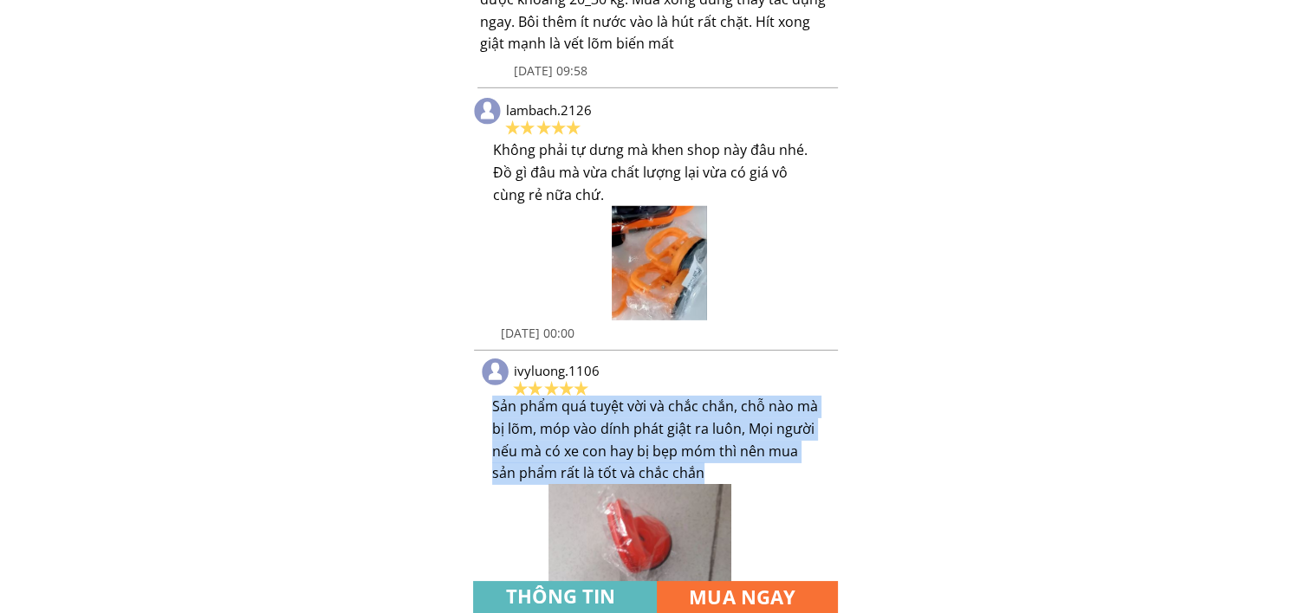
drag, startPoint x: 707, startPoint y: 472, endPoint x: 493, endPoint y: 405, distance: 224.2
click at [493, 405] on div "Sản phẩm quá tuyệt vời và chắc chắn, chỗ nào mà bị lõm, móp vào dính phát giật …" at bounding box center [655, 440] width 327 height 88
copy div "Sản phẩm quá tuyệt vời và chắc chắn, chỗ nào mà bị lõm, móp vào dính phát giật …"
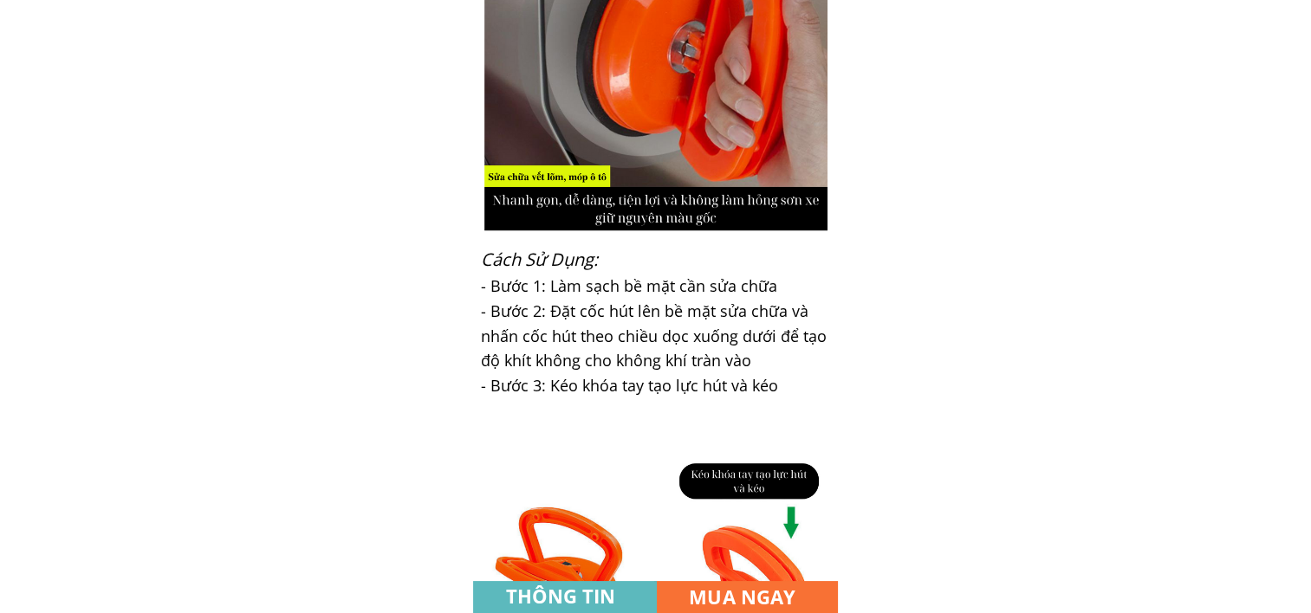
scroll to position [3044, 0]
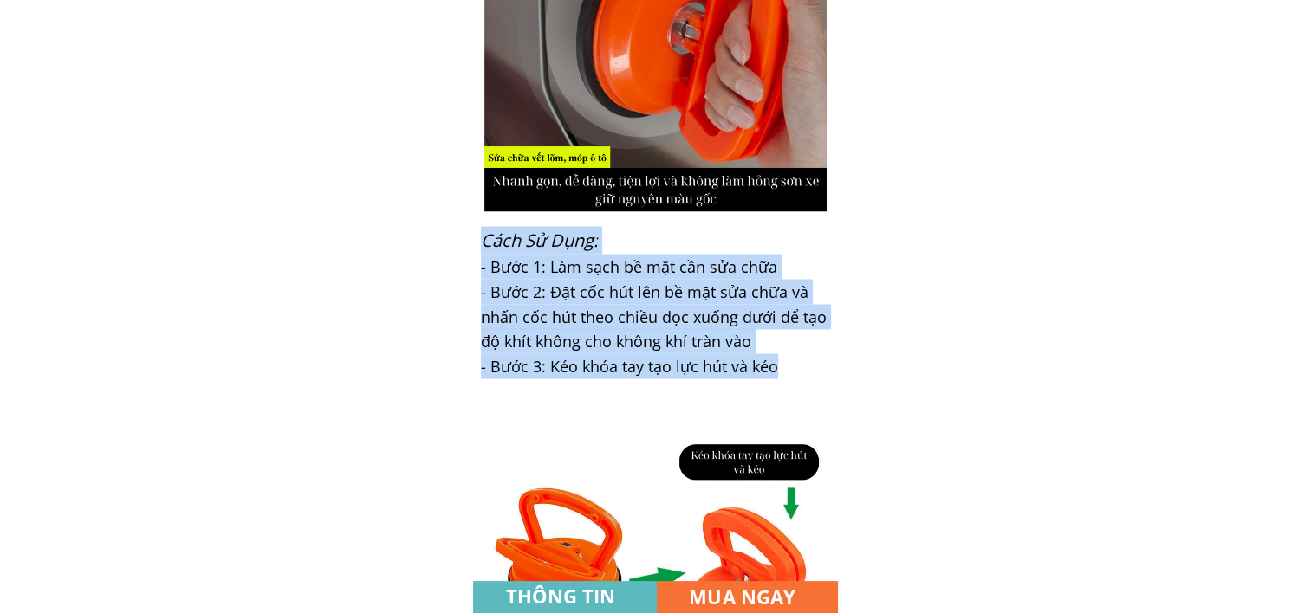
drag, startPoint x: 794, startPoint y: 374, endPoint x: 461, endPoint y: 229, distance: 363.1
copy div "Lor ipsu dol sita: Conse adi eli sedd - Eius temp: Inci utla ETD + Mag al - Eni…"
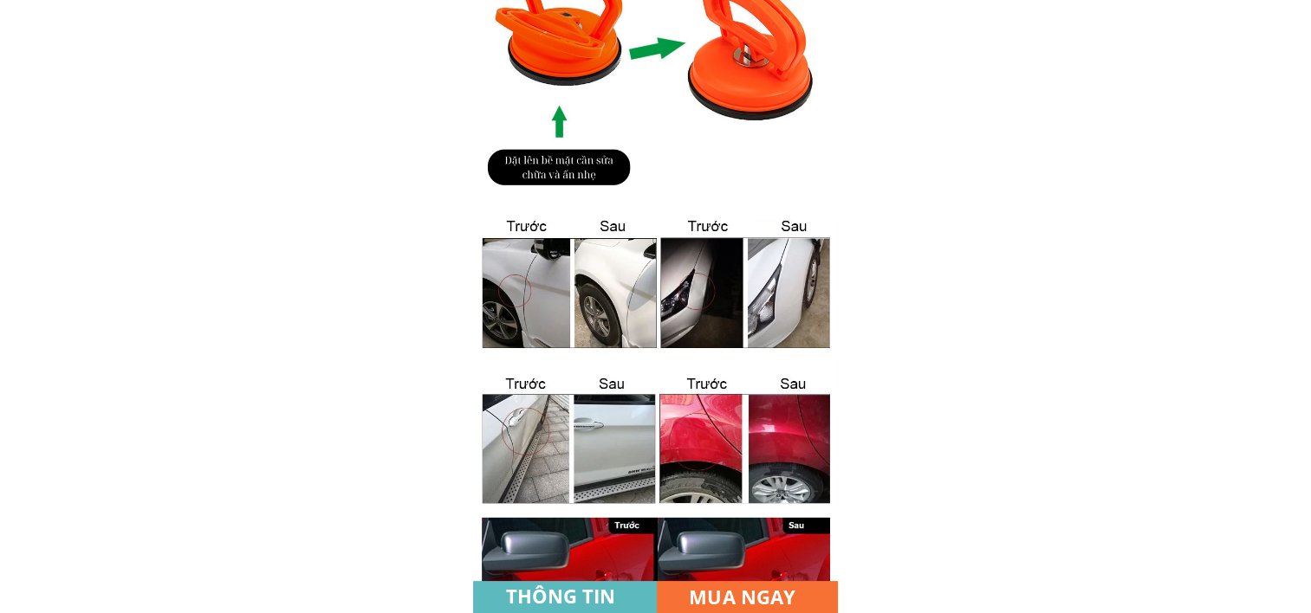
scroll to position [3390, 0]
